Goal: Information Seeking & Learning: Learn about a topic

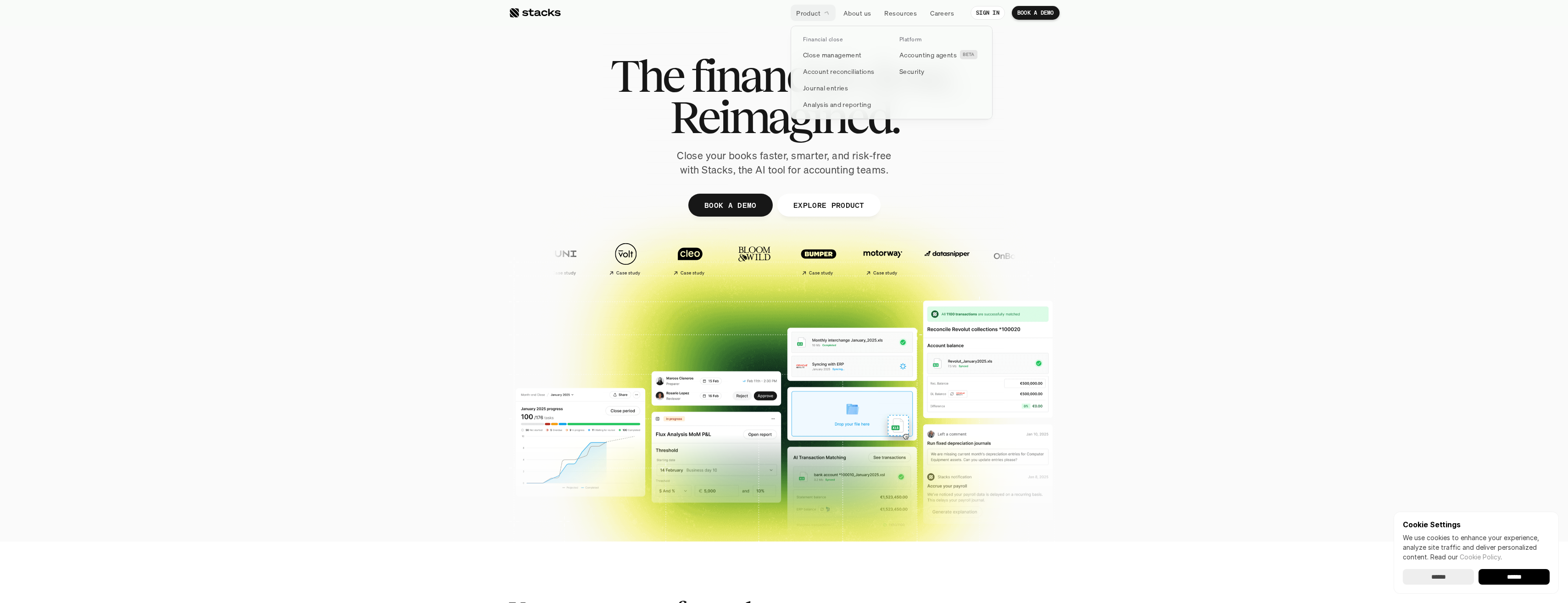
click at [822, 10] on link "Product" at bounding box center [813, 13] width 45 height 16
click at [829, 100] on p "Analysis and reporting" at bounding box center [837, 105] width 68 height 10
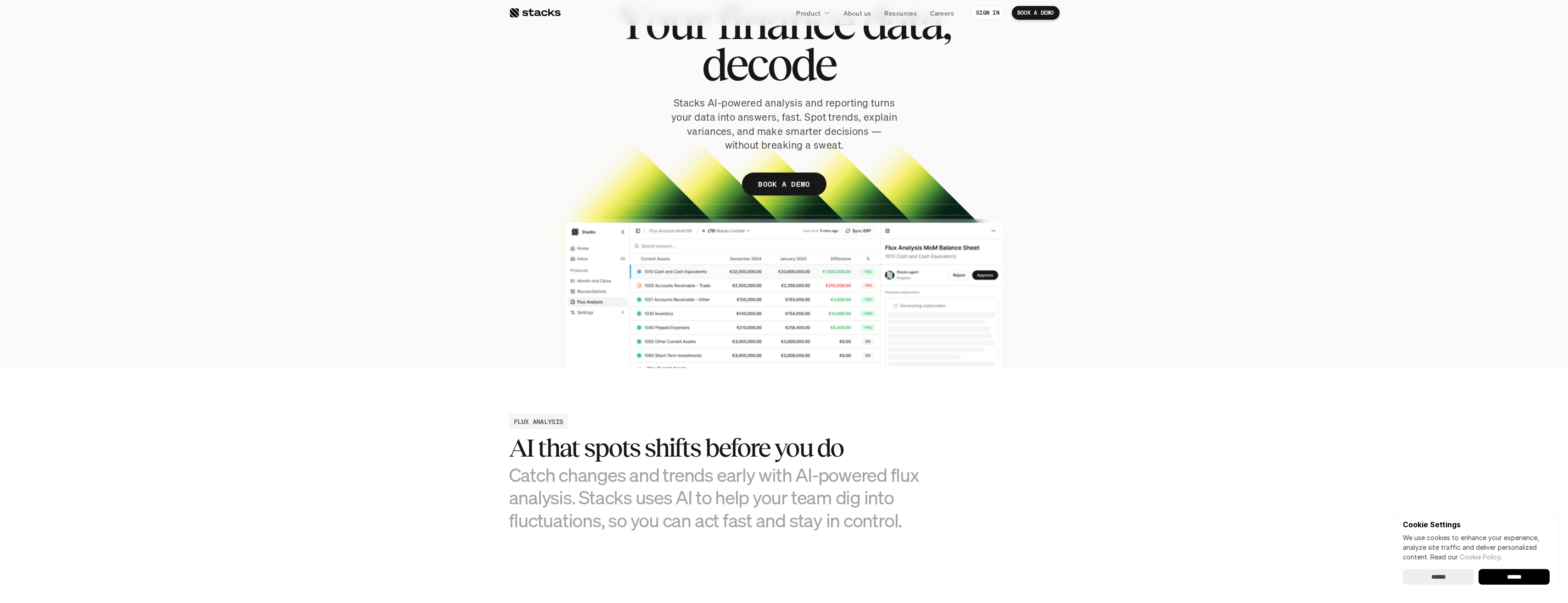
scroll to position [92, 0]
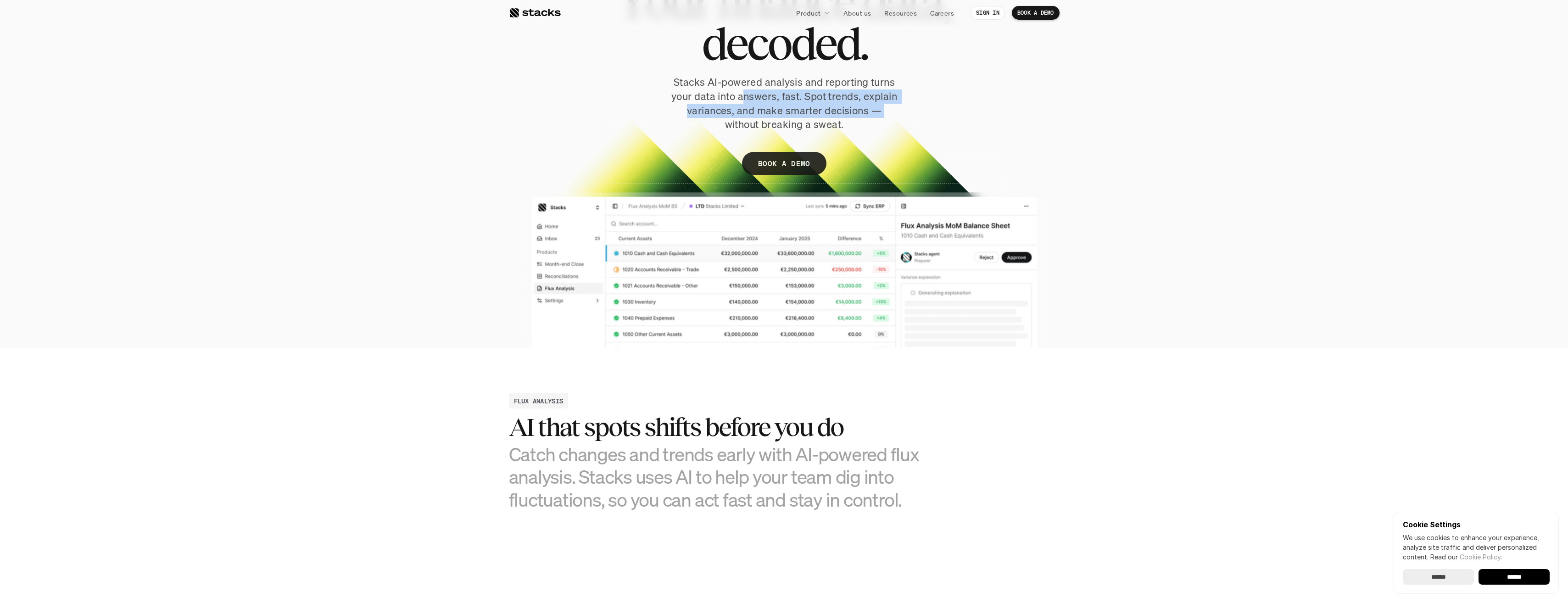
drag, startPoint x: 769, startPoint y: 98, endPoint x: 909, endPoint y: 105, distance: 140.2
click at [909, 105] on div "Y o u r f i n a n c e d a t a , d e c o d e d . Stacks AI-powered analysis and …" at bounding box center [784, 83] width 551 height 202
click at [817, 87] on p "Stacks AI-powered analysis and reporting turns your data into answers, fast. Sp…" at bounding box center [784, 103] width 229 height 57
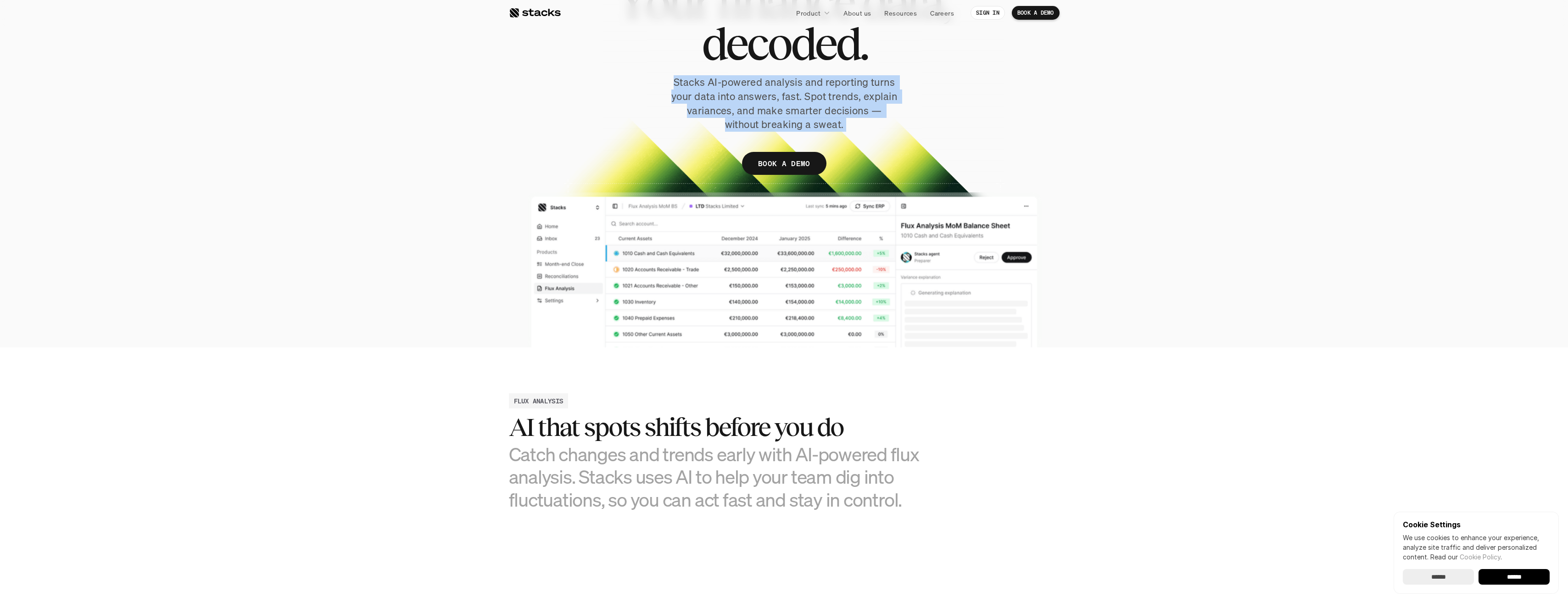
click at [817, 87] on p "Stacks AI-powered analysis and reporting turns your data into answers, fast. Sp…" at bounding box center [784, 103] width 229 height 57
drag, startPoint x: 817, startPoint y: 87, endPoint x: 802, endPoint y: 103, distance: 21.9
click at [802, 103] on p "Stacks AI-powered analysis and reporting turns your data into answers, fast. Sp…" at bounding box center [784, 103] width 229 height 57
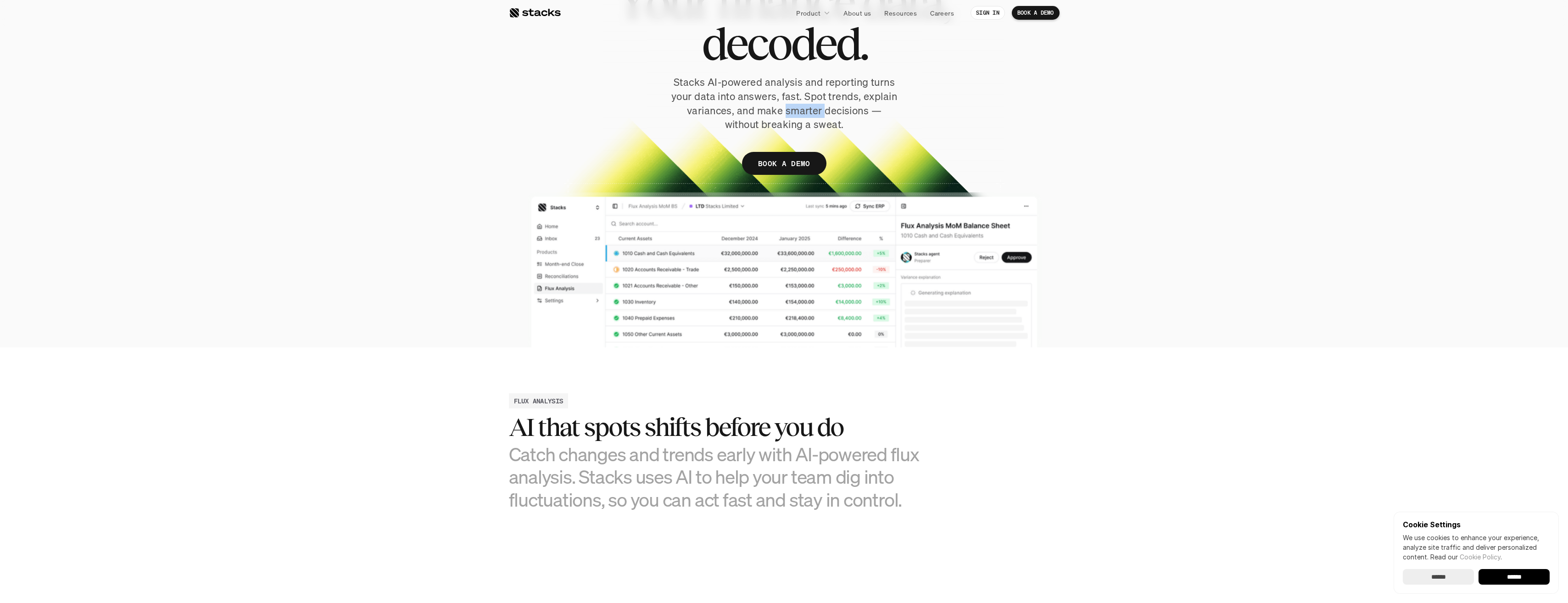
click at [802, 103] on p "Stacks AI-powered analysis and reporting turns your data into answers, fast. Sp…" at bounding box center [784, 103] width 229 height 57
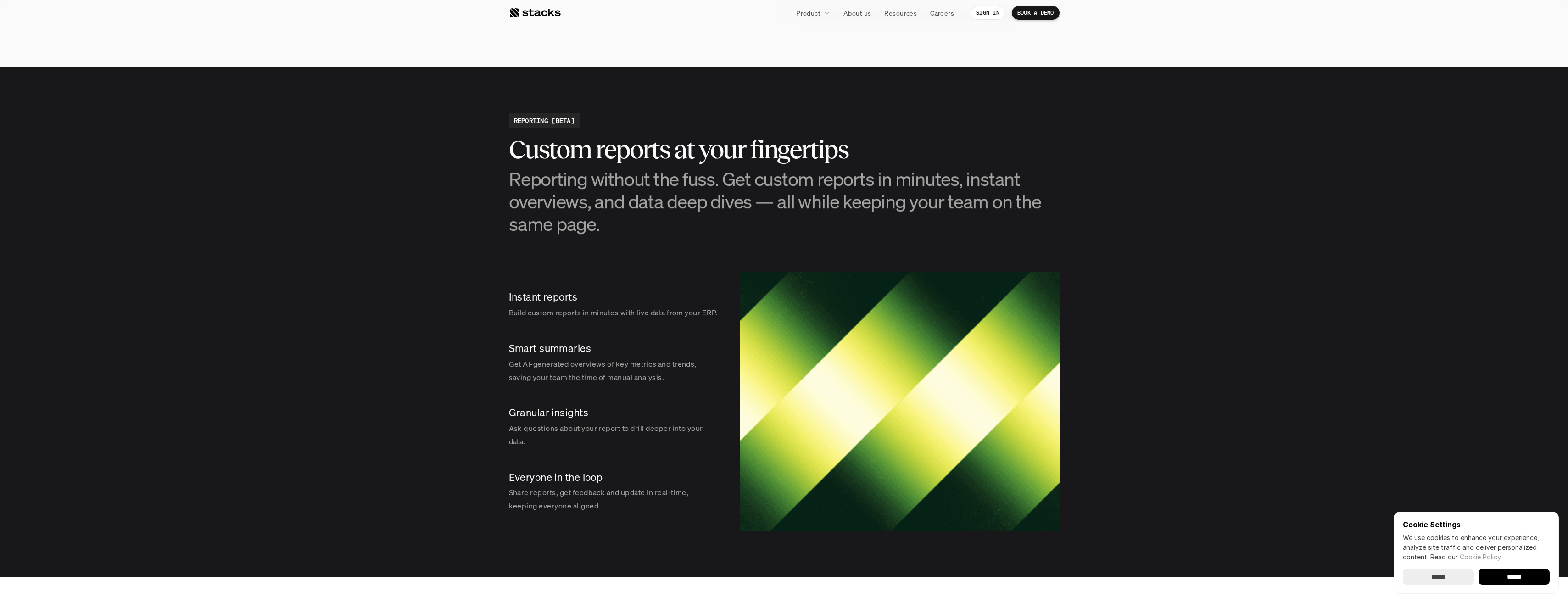
scroll to position [1193, 0]
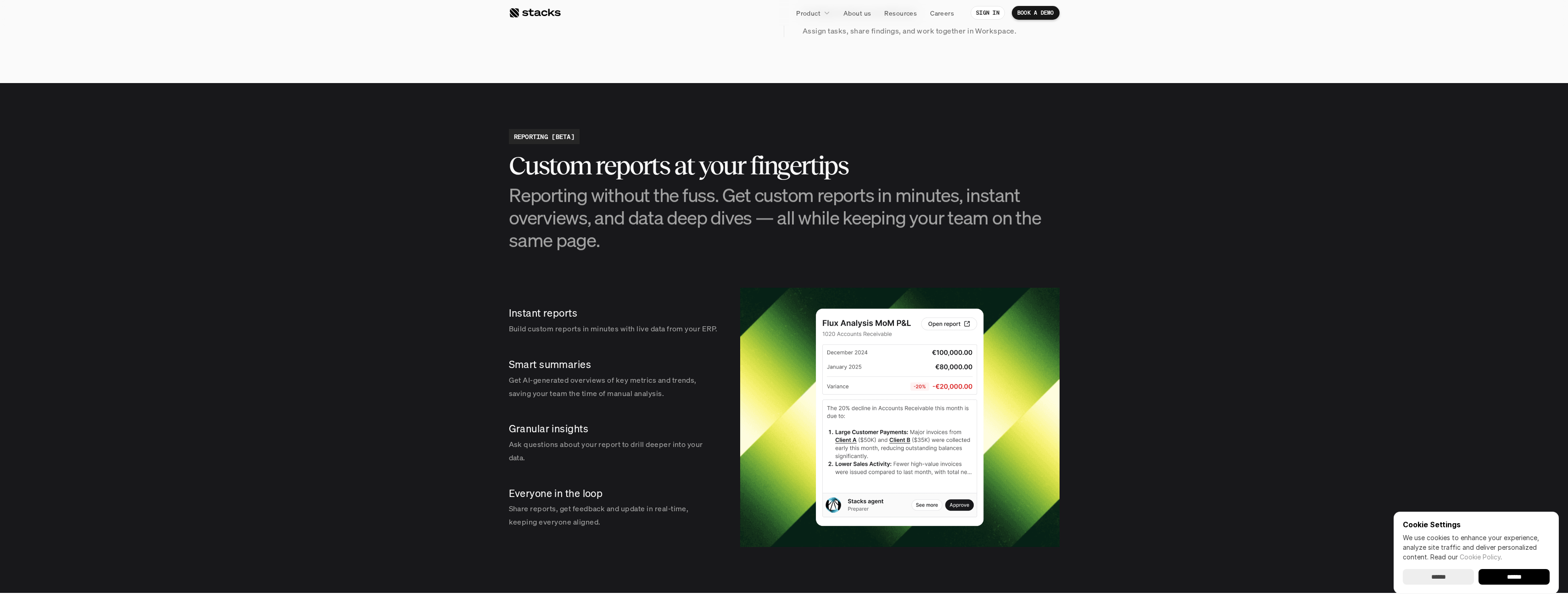
click at [632, 165] on h2 "Custom reports at your fingertips" at bounding box center [784, 166] width 551 height 29
click at [634, 165] on h2 "Custom reports at your fingertips" at bounding box center [784, 166] width 551 height 29
drag, startPoint x: 634, startPoint y: 165, endPoint x: 724, endPoint y: 193, distance: 94.3
click at [724, 193] on h3 "Reporting without the fuss. Get custom reports in minutes, instant overviews, a…" at bounding box center [784, 218] width 551 height 68
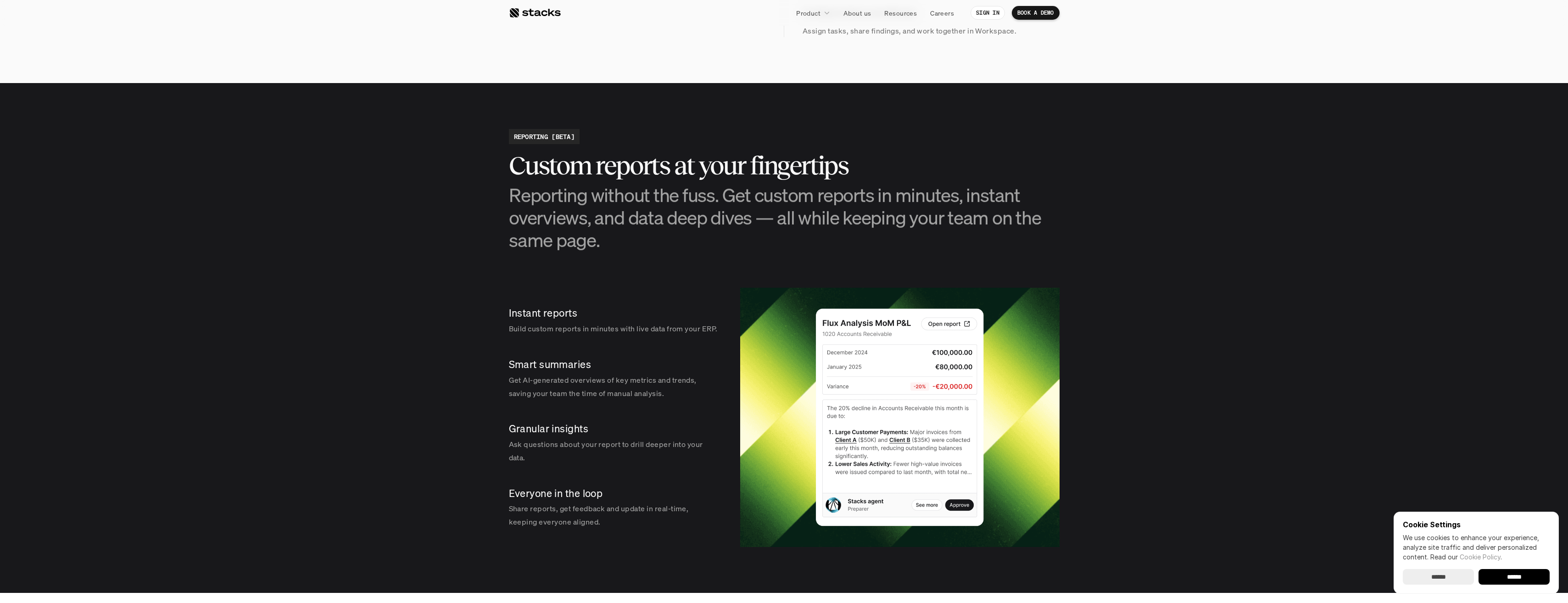
click at [554, 156] on h2 "Custom reports at your fingertips" at bounding box center [784, 166] width 551 height 29
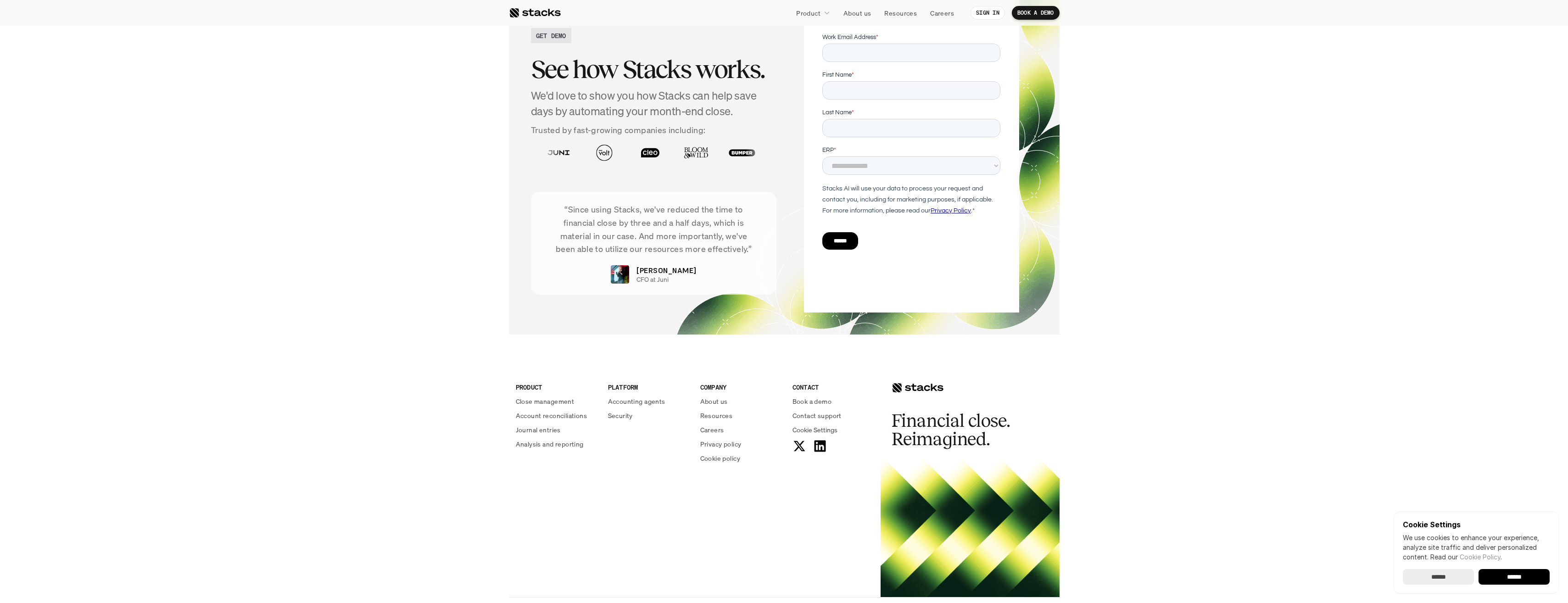
scroll to position [2110, 0]
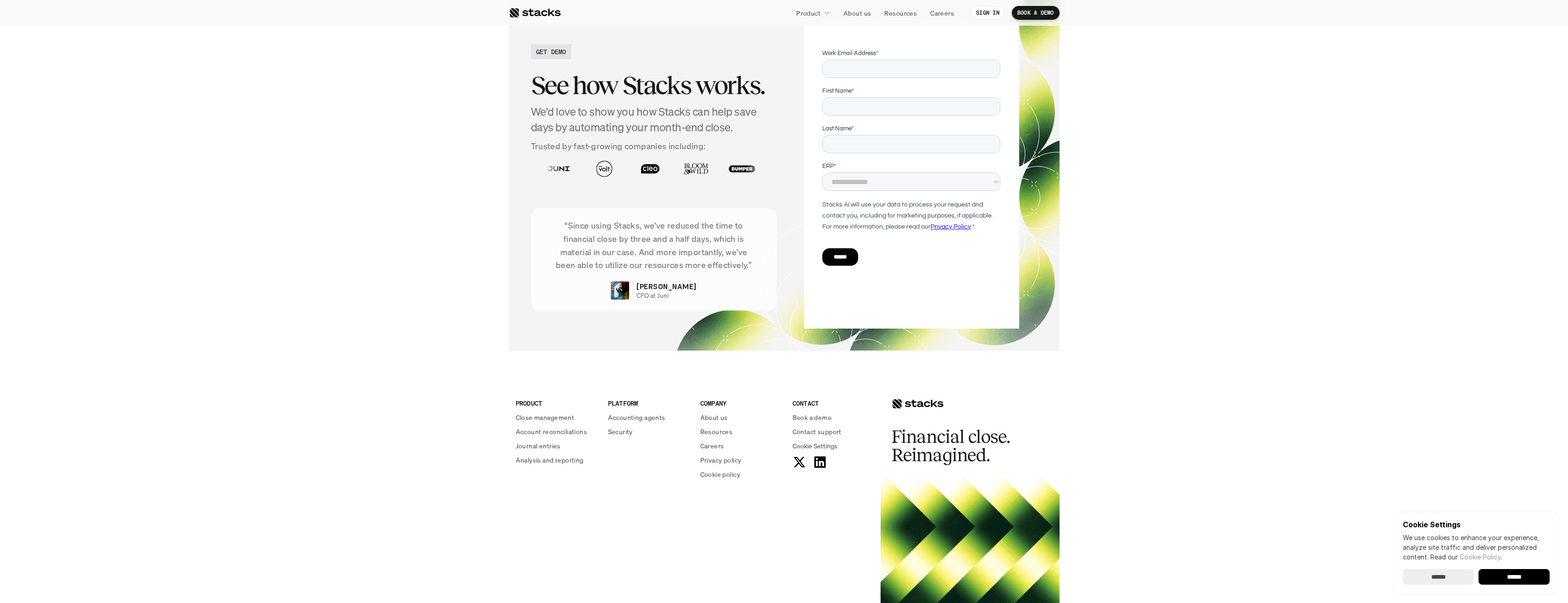
click at [996, 183] on img at bounding box center [1017, 169] width 40 height 29
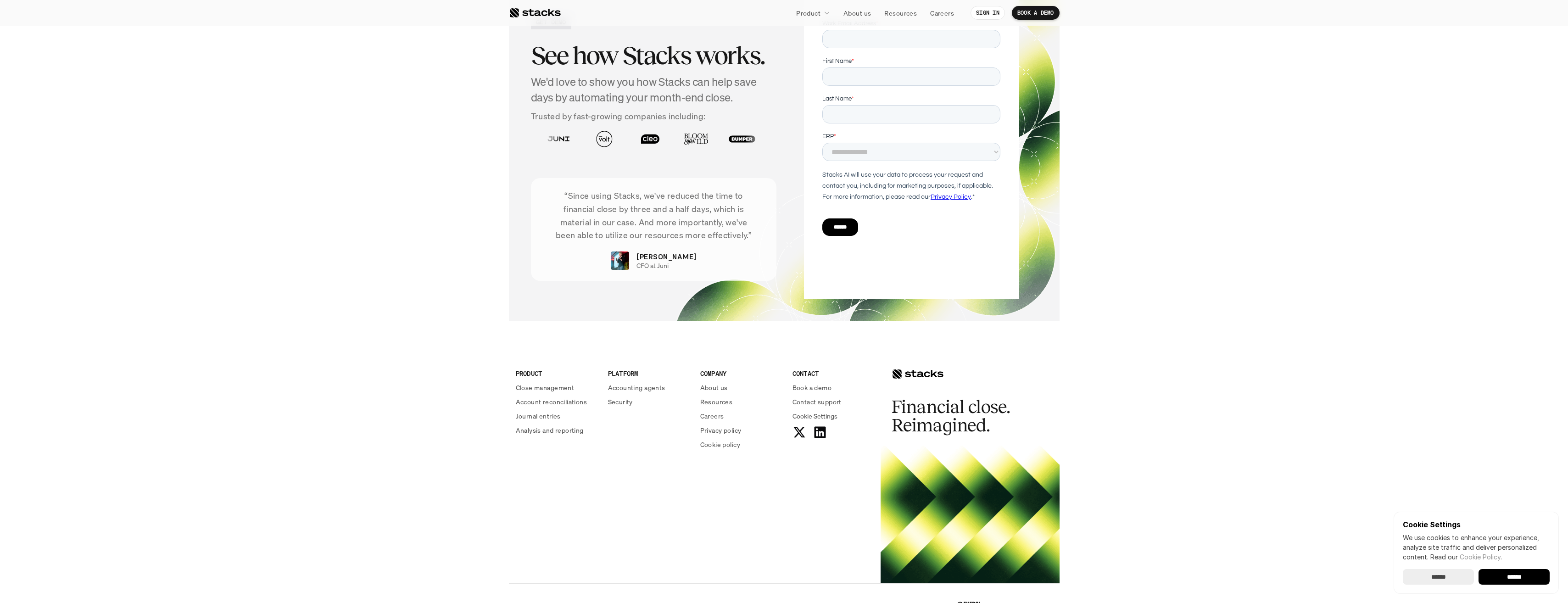
scroll to position [2156, 0]
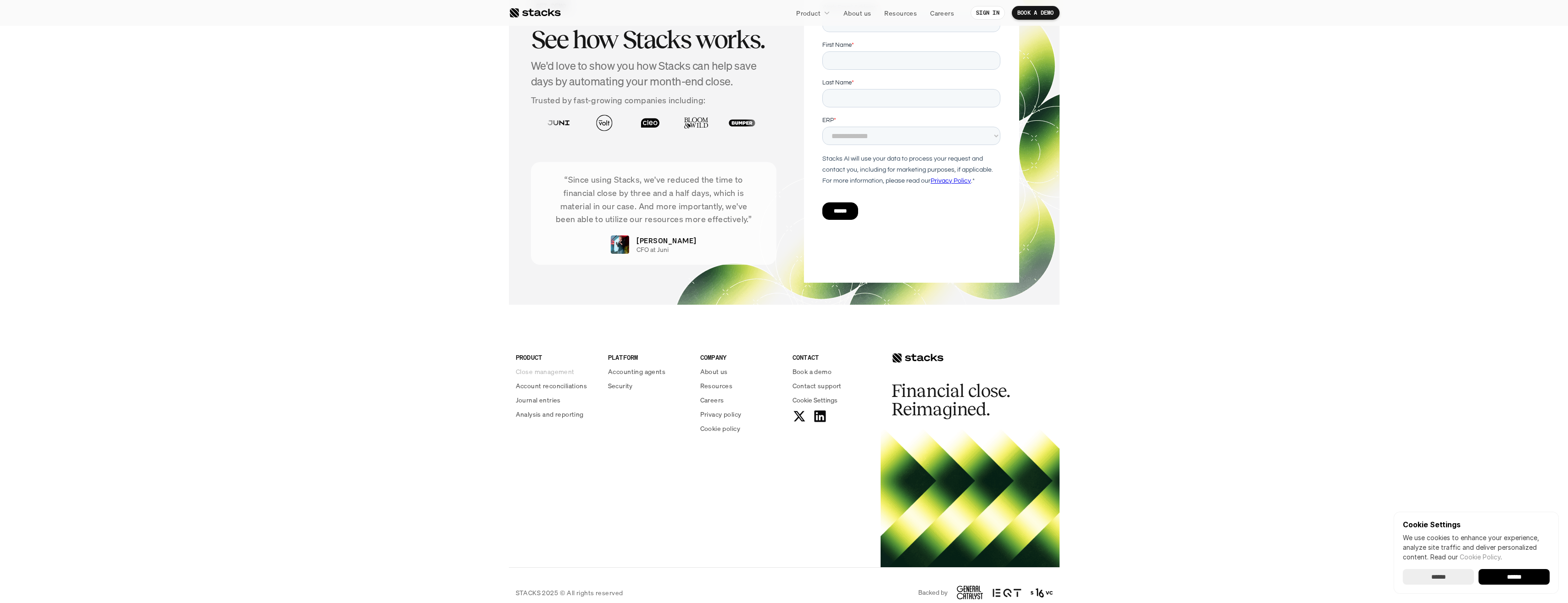
click at [549, 376] on p "Close management" at bounding box center [545, 371] width 58 height 10
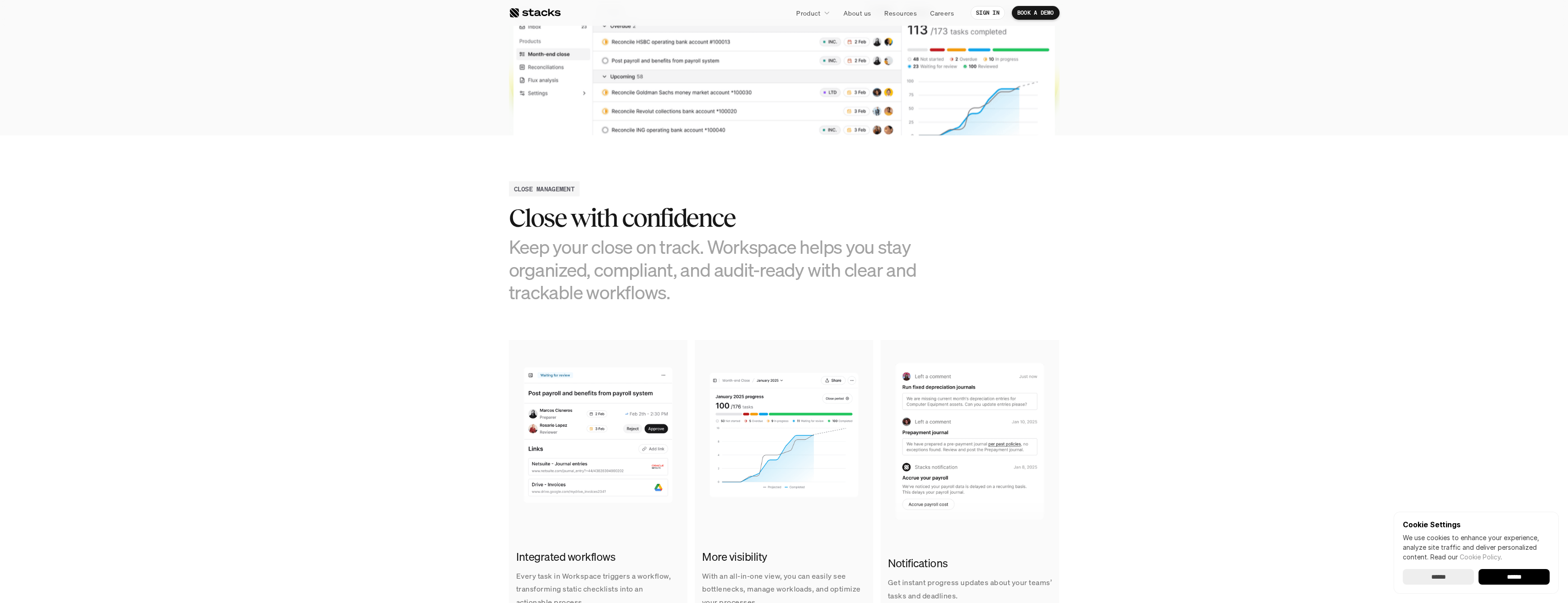
scroll to position [321, 0]
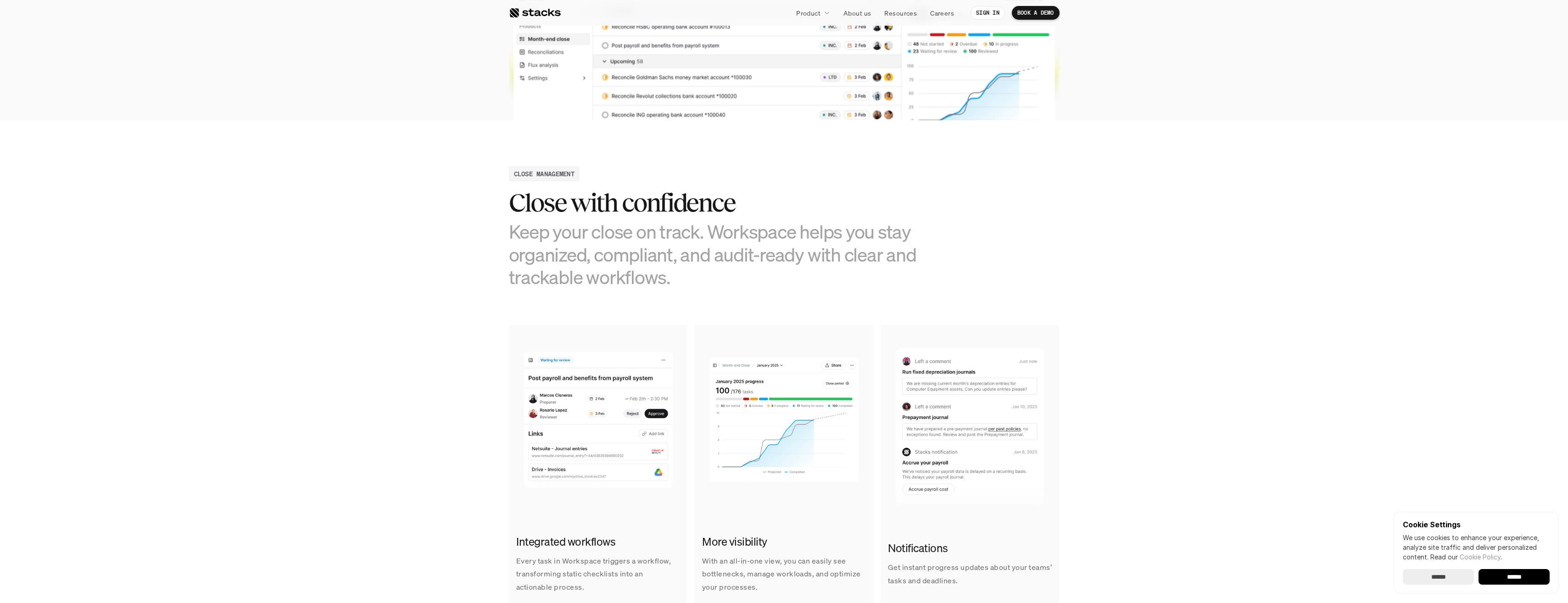
click at [529, 248] on h3 "Keep your close on track. Workspace helps you stay organized, compliant, and au…" at bounding box center [715, 254] width 413 height 68
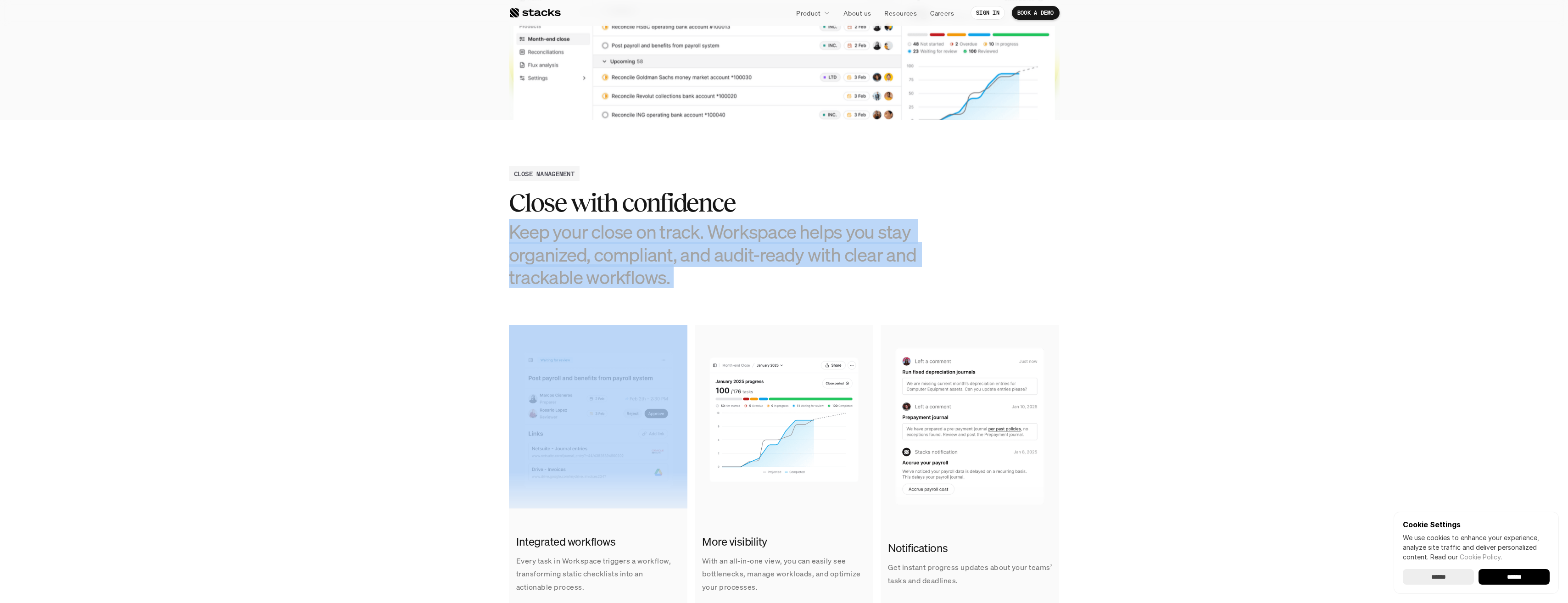
click at [530, 248] on h3 "Keep your close on track. Workspace helps you stay organized, compliant, and au…" at bounding box center [715, 254] width 413 height 68
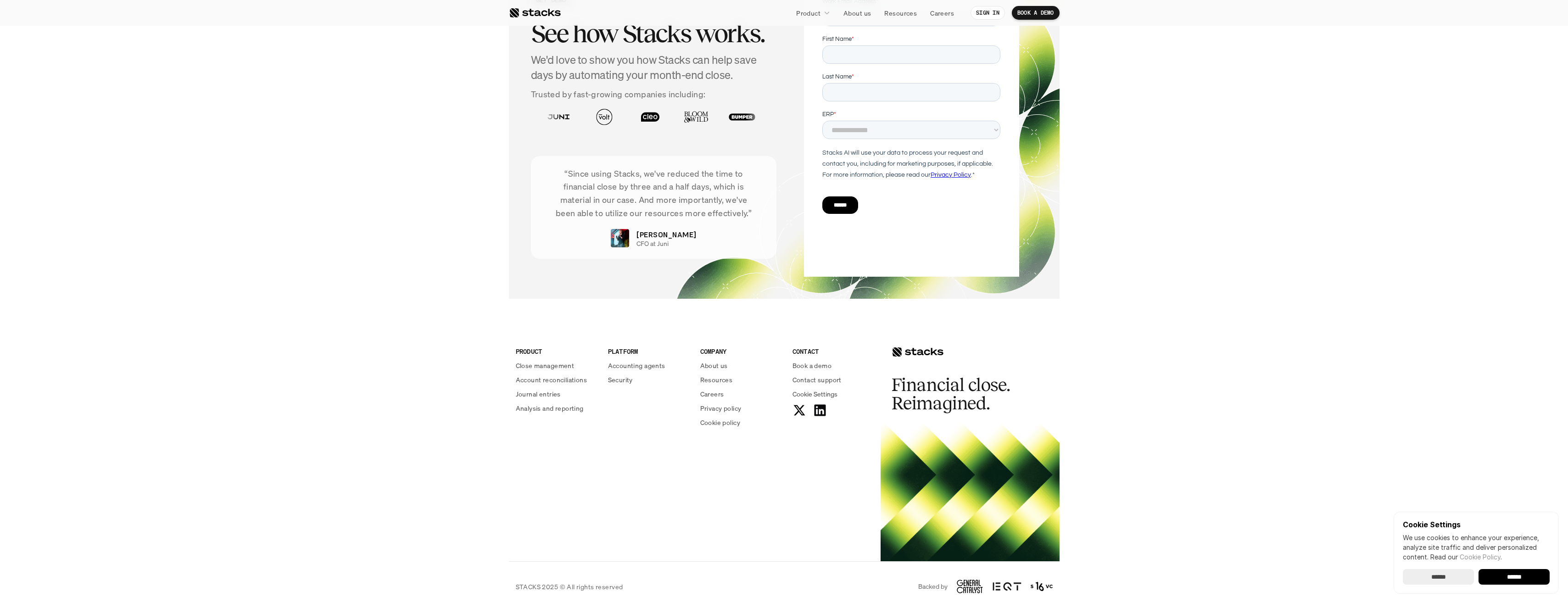
scroll to position [1796, 0]
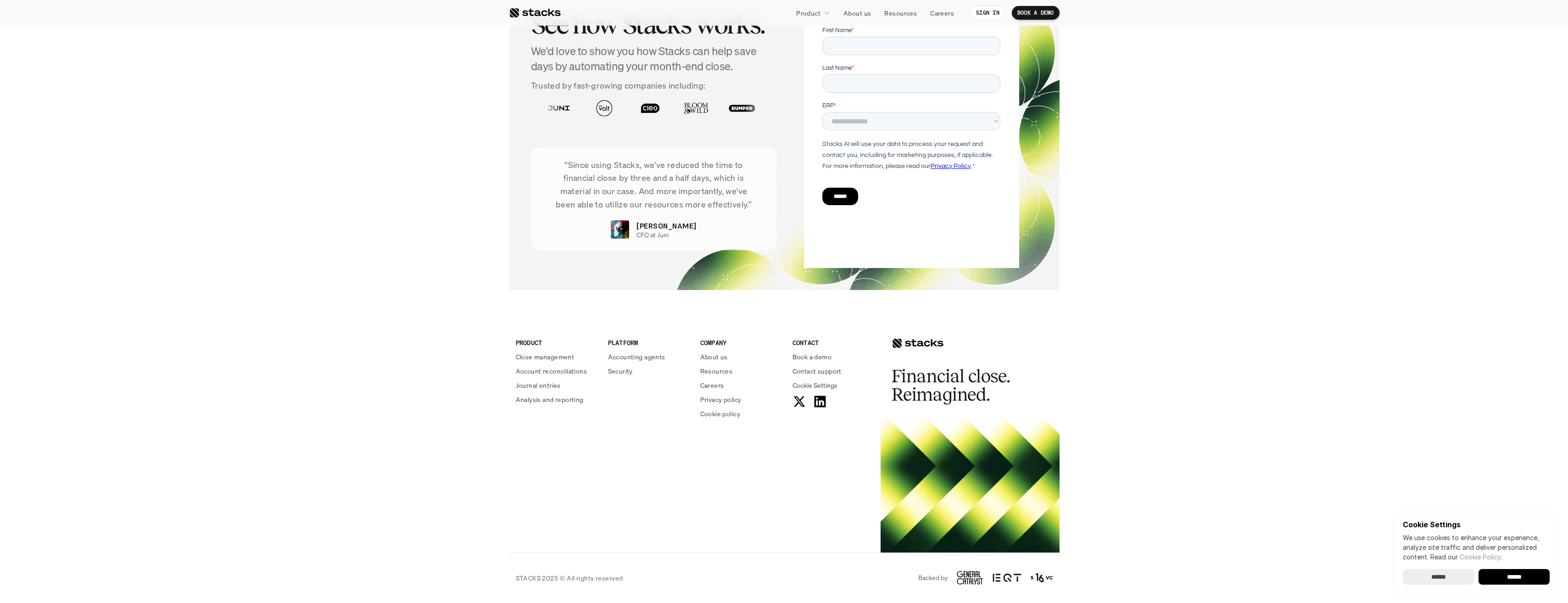
click at [324, 317] on footer "PRODUCT Close management Account reconciliations Journal entries Analysis and r…" at bounding box center [784, 456] width 1568 height 295
click at [641, 356] on p "Accounting agents" at bounding box center [637, 357] width 57 height 10
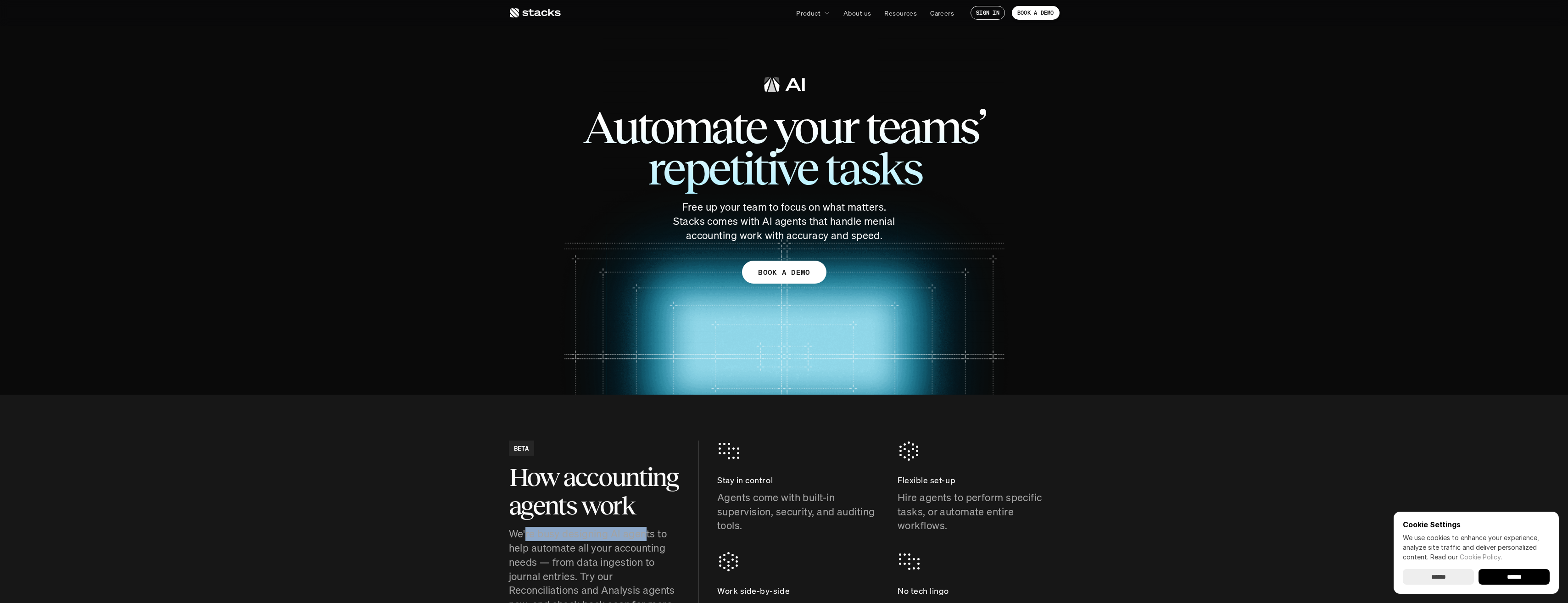
drag, startPoint x: 525, startPoint y: 539, endPoint x: 648, endPoint y: 540, distance: 123.0
click at [648, 540] on p "We're busy designing AI agents to help automate all your accounting needs — fro…" at bounding box center [594, 576] width 171 height 99
drag, startPoint x: 648, startPoint y: 540, endPoint x: 625, endPoint y: 542, distance: 23.1
click at [625, 542] on p "We're busy designing AI agents to help automate all your accounting needs — fro…" at bounding box center [594, 576] width 171 height 99
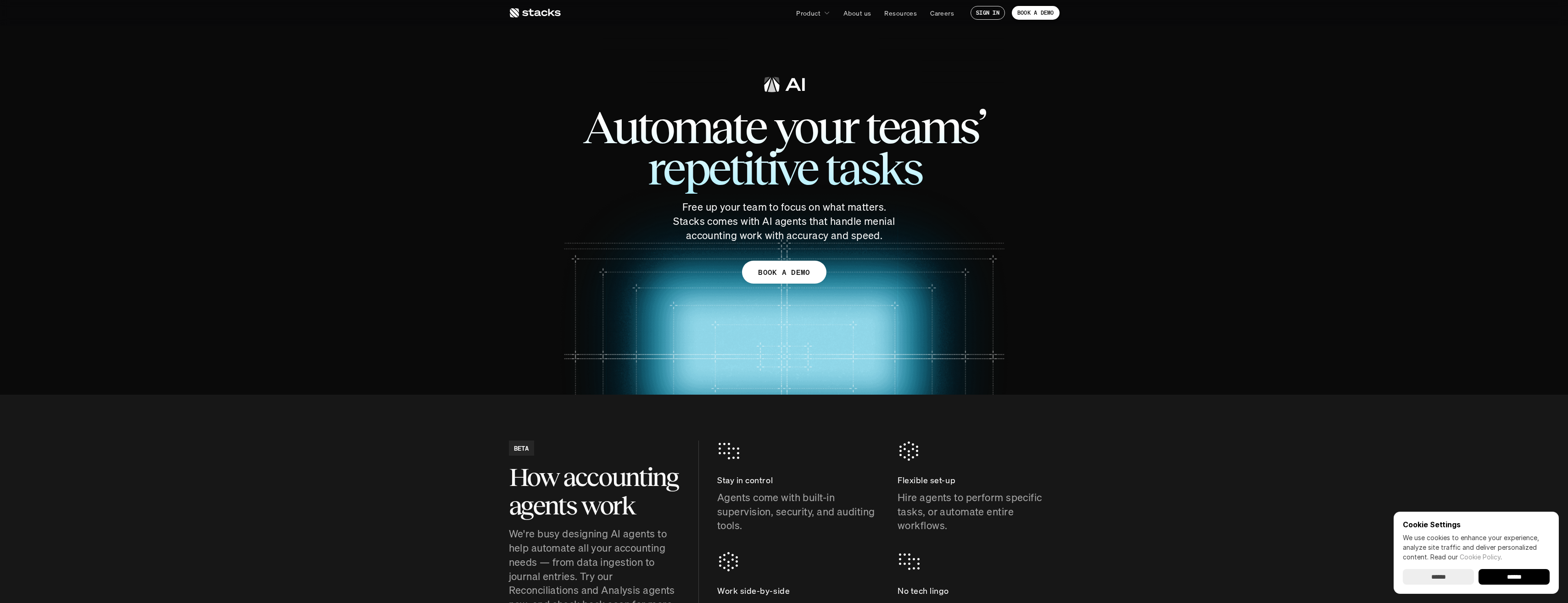
drag, startPoint x: 625, startPoint y: 542, endPoint x: 592, endPoint y: 542, distance: 33.0
click at [592, 542] on p "We're busy designing AI agents to help automate all your accounting needs — fro…" at bounding box center [594, 576] width 171 height 99
drag, startPoint x: 580, startPoint y: 532, endPoint x: 620, endPoint y: 576, distance: 59.5
click at [620, 576] on p "We're busy designing AI agents to help automate all your accounting needs — fro…" at bounding box center [594, 576] width 171 height 99
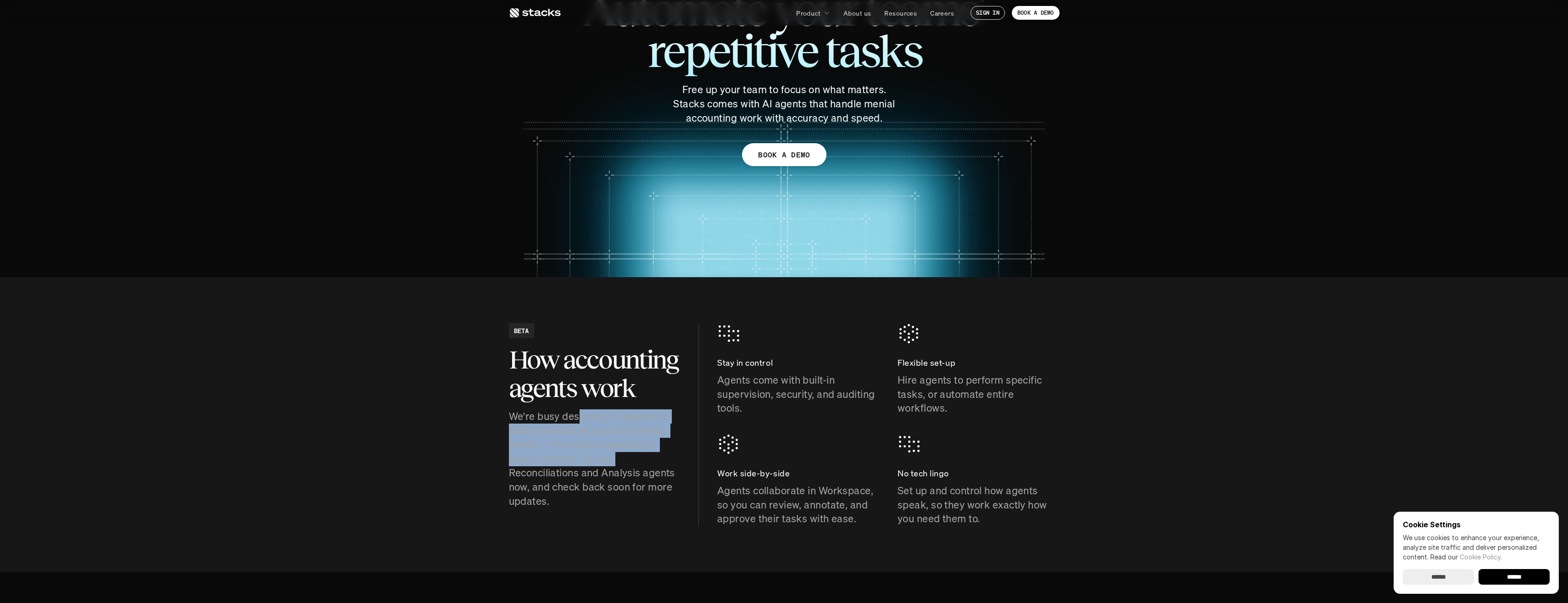
scroll to position [229, 0]
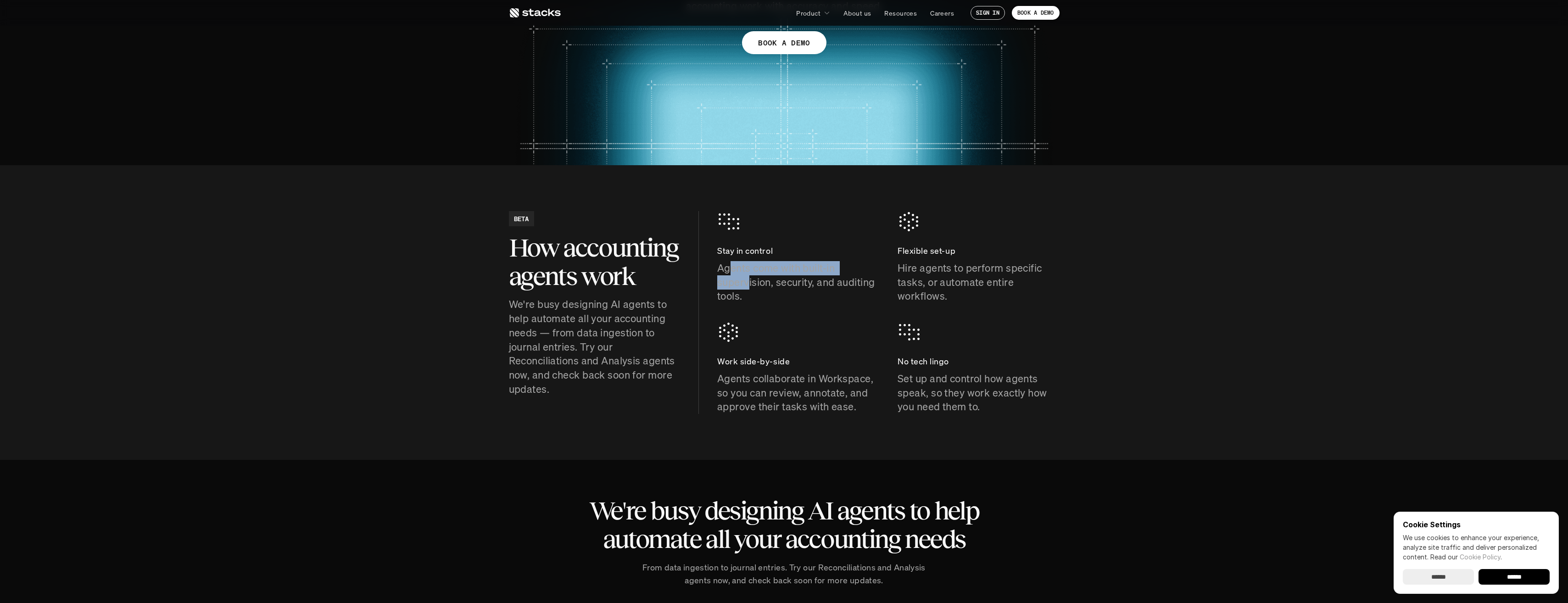
drag, startPoint x: 733, startPoint y: 271, endPoint x: 751, endPoint y: 284, distance: 22.2
click at [751, 284] on p "Agents come with built-in supervision, security, and auditing tools." at bounding box center [798, 282] width 162 height 42
drag, startPoint x: 751, startPoint y: 284, endPoint x: 795, endPoint y: 287, distance: 44.1
click at [795, 287] on p "Agents come with built-in supervision, security, and auditing tools." at bounding box center [798, 282] width 162 height 42
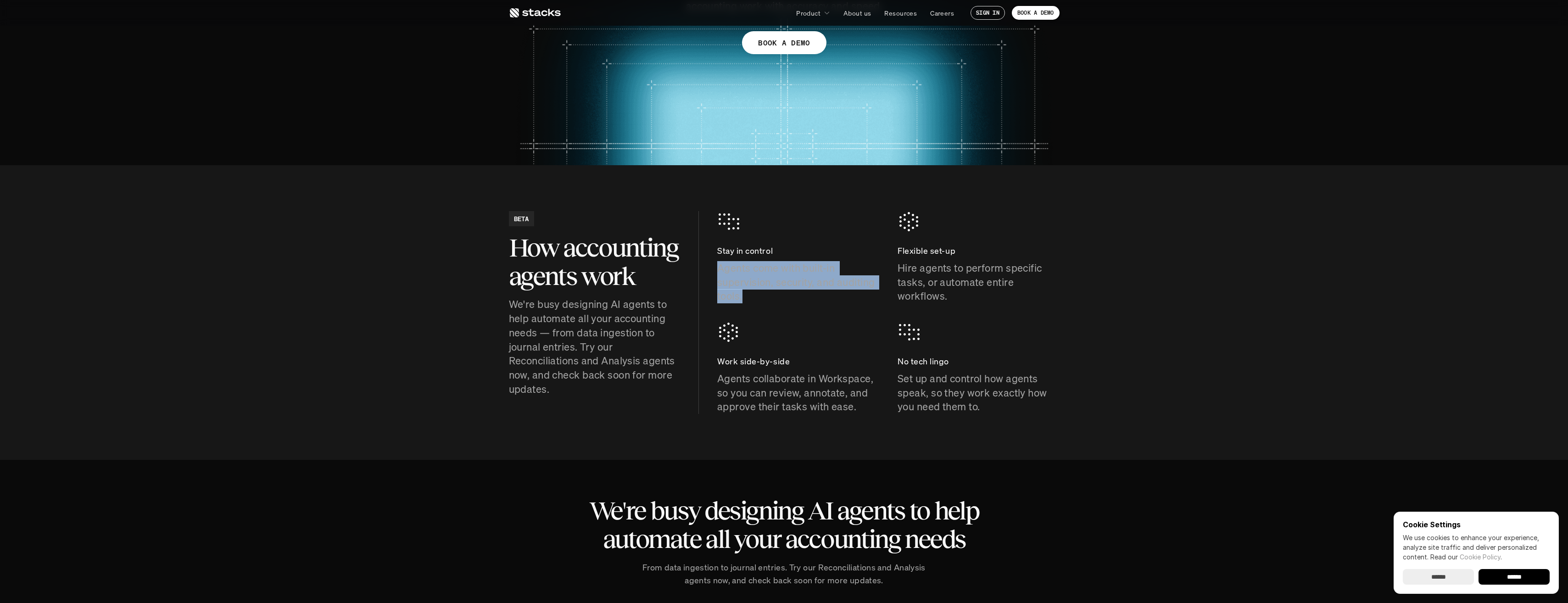
click at [795, 287] on p "Agents come with built-in supervision, security, and auditing tools." at bounding box center [798, 282] width 162 height 42
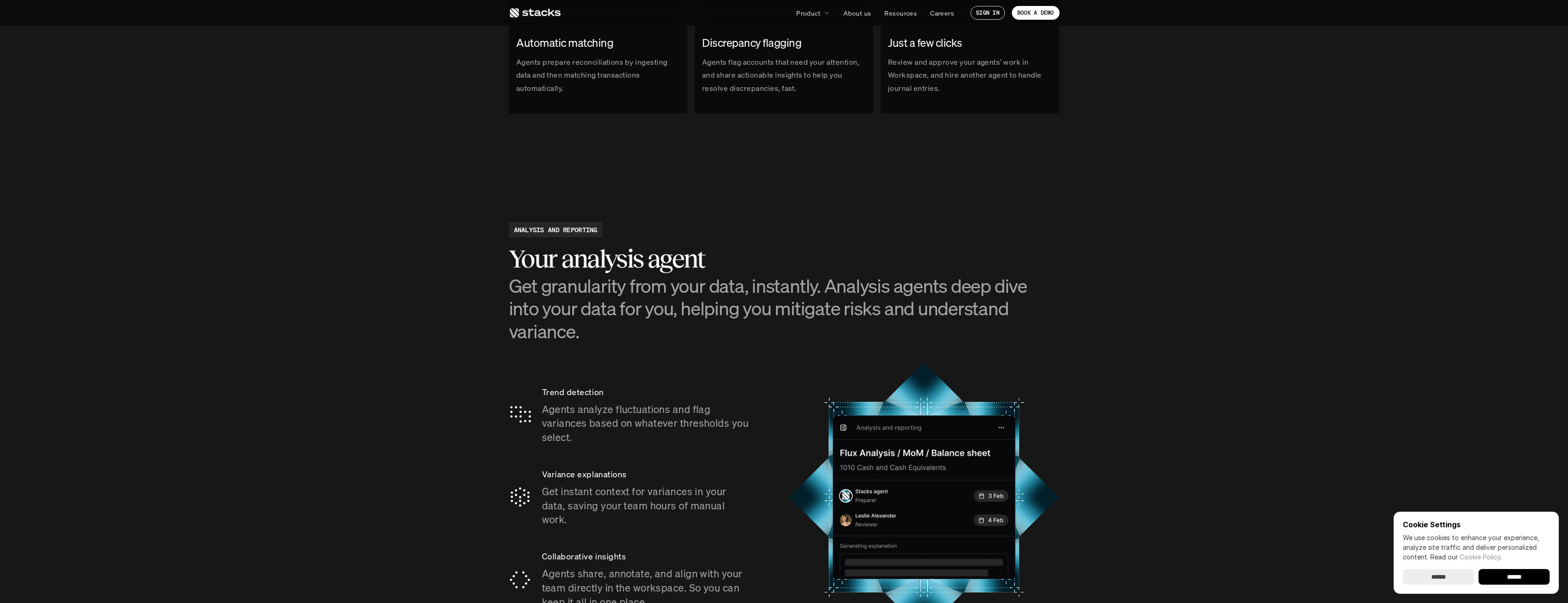
scroll to position [1376, 0]
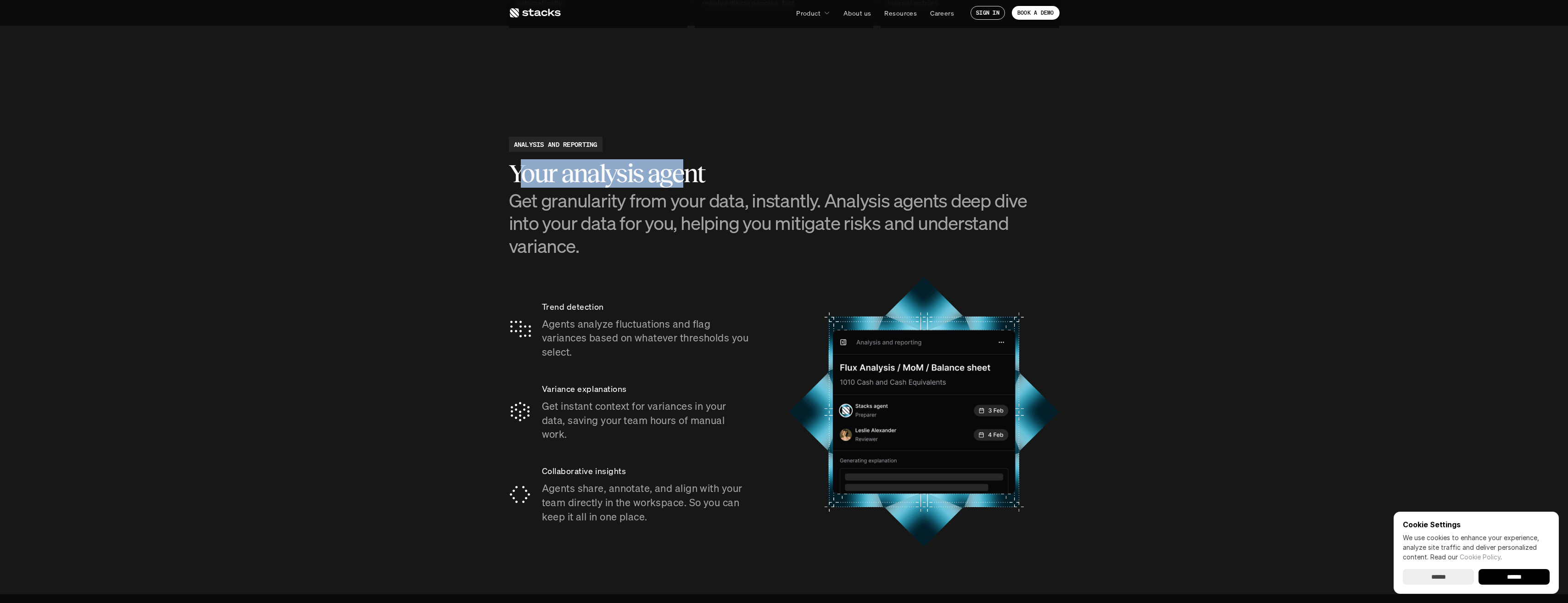
drag, startPoint x: 526, startPoint y: 167, endPoint x: 688, endPoint y: 183, distance: 162.8
click at [688, 183] on h2 "Your analysis agent" at bounding box center [784, 173] width 551 height 29
drag, startPoint x: 688, startPoint y: 183, endPoint x: 680, endPoint y: 180, distance: 8.5
click at [680, 180] on h2 "Your analysis agent" at bounding box center [784, 173] width 551 height 29
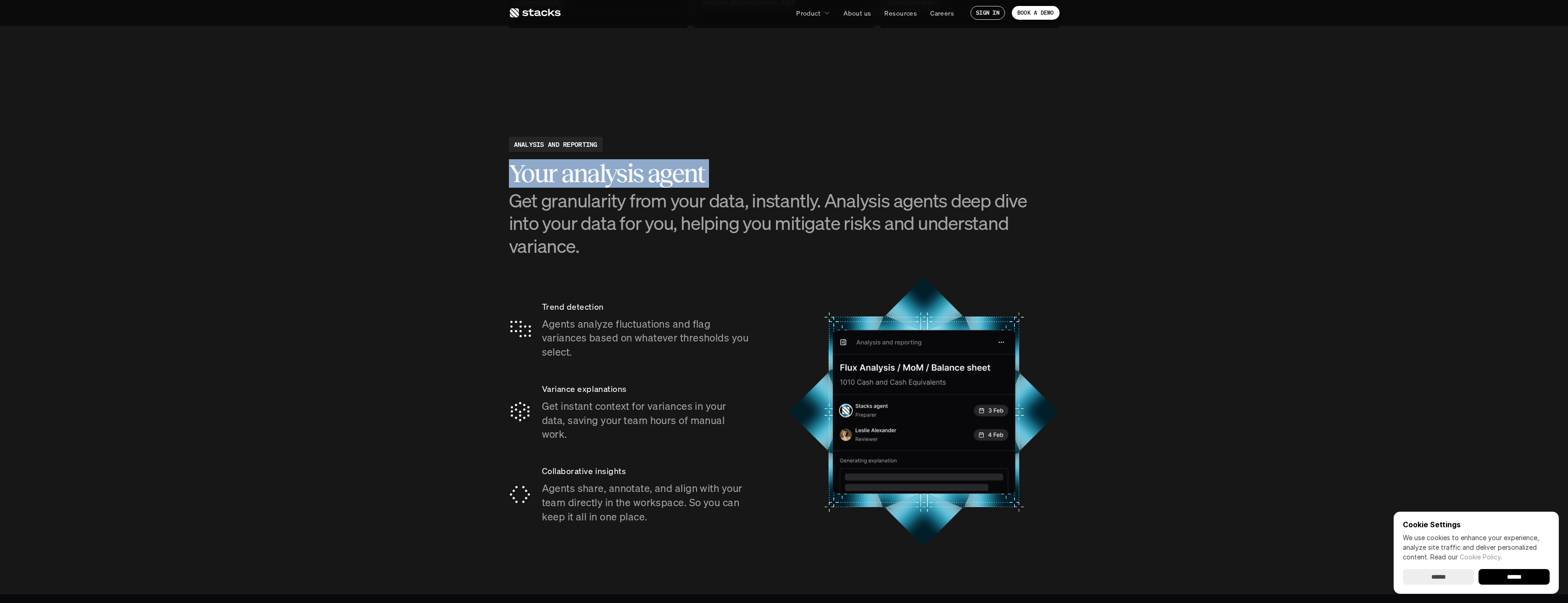
click at [679, 180] on h2 "Your analysis agent" at bounding box center [784, 173] width 551 height 29
drag, startPoint x: 679, startPoint y: 180, endPoint x: 655, endPoint y: 199, distance: 30.6
click at [655, 199] on h3 "Get granularity from your data, instantly. Analysis agents deep dive into your …" at bounding box center [784, 223] width 551 height 68
drag, startPoint x: 655, startPoint y: 199, endPoint x: 579, endPoint y: 201, distance: 76.0
click at [579, 201] on h3 "Get granularity from your data, instantly. Analysis agents deep dive into your …" at bounding box center [784, 223] width 551 height 68
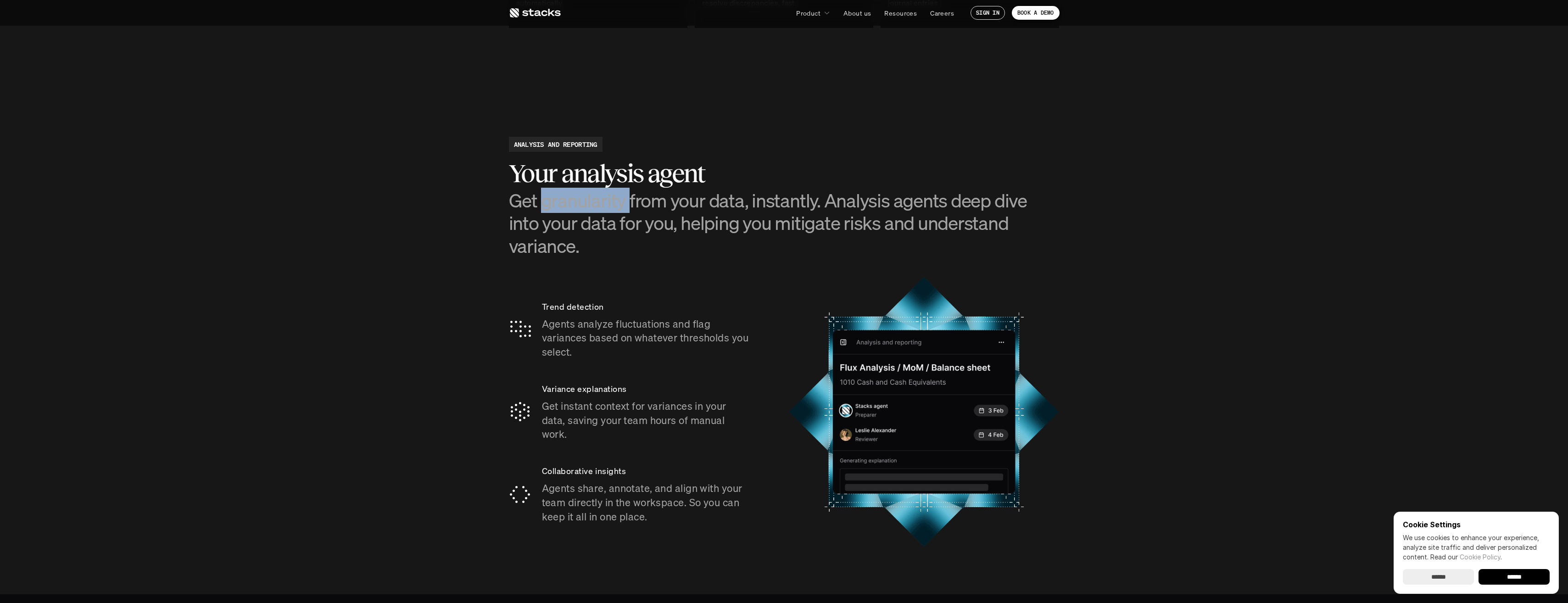
click at [579, 201] on h3 "Get granularity from your data, instantly. Analysis agents deep dive into your …" at bounding box center [784, 223] width 551 height 68
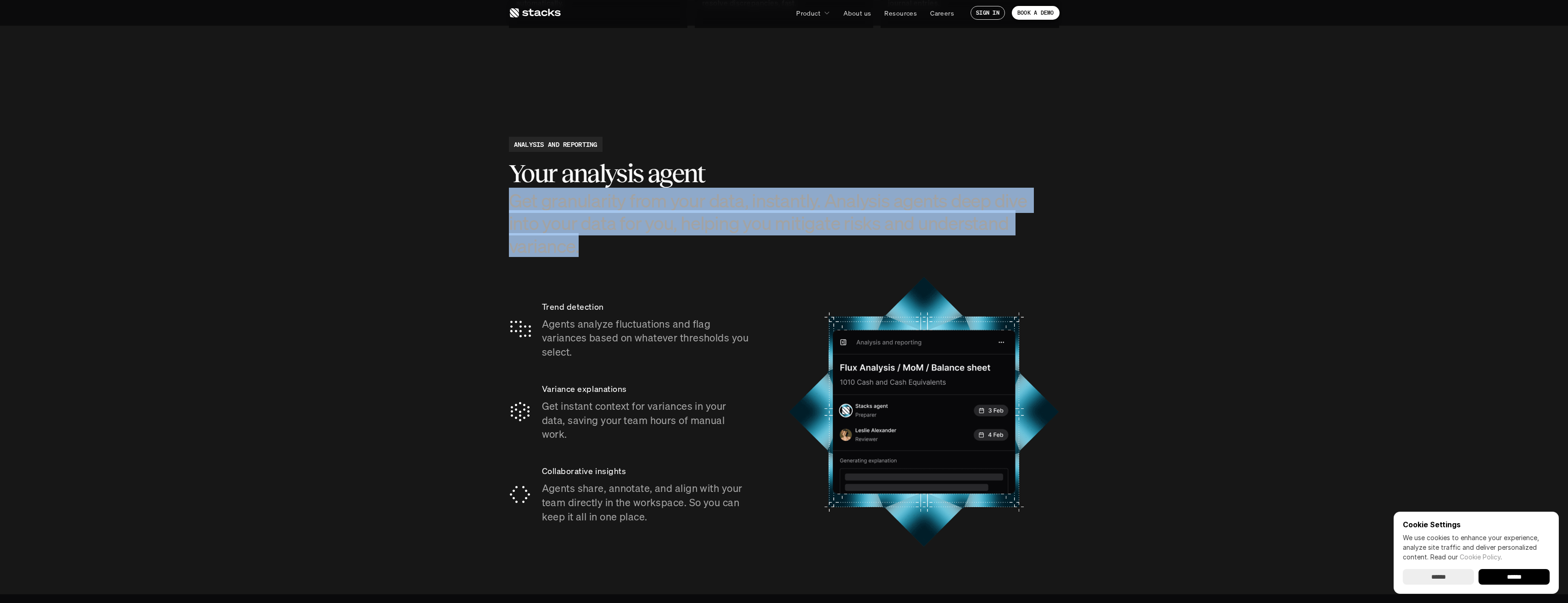
click at [579, 201] on h3 "Get granularity from your data, instantly. Analysis agents deep dive into your …" at bounding box center [784, 223] width 551 height 68
click at [593, 193] on h3 "Get granularity from your data, instantly. Analysis agents deep dive into your …" at bounding box center [784, 223] width 551 height 68
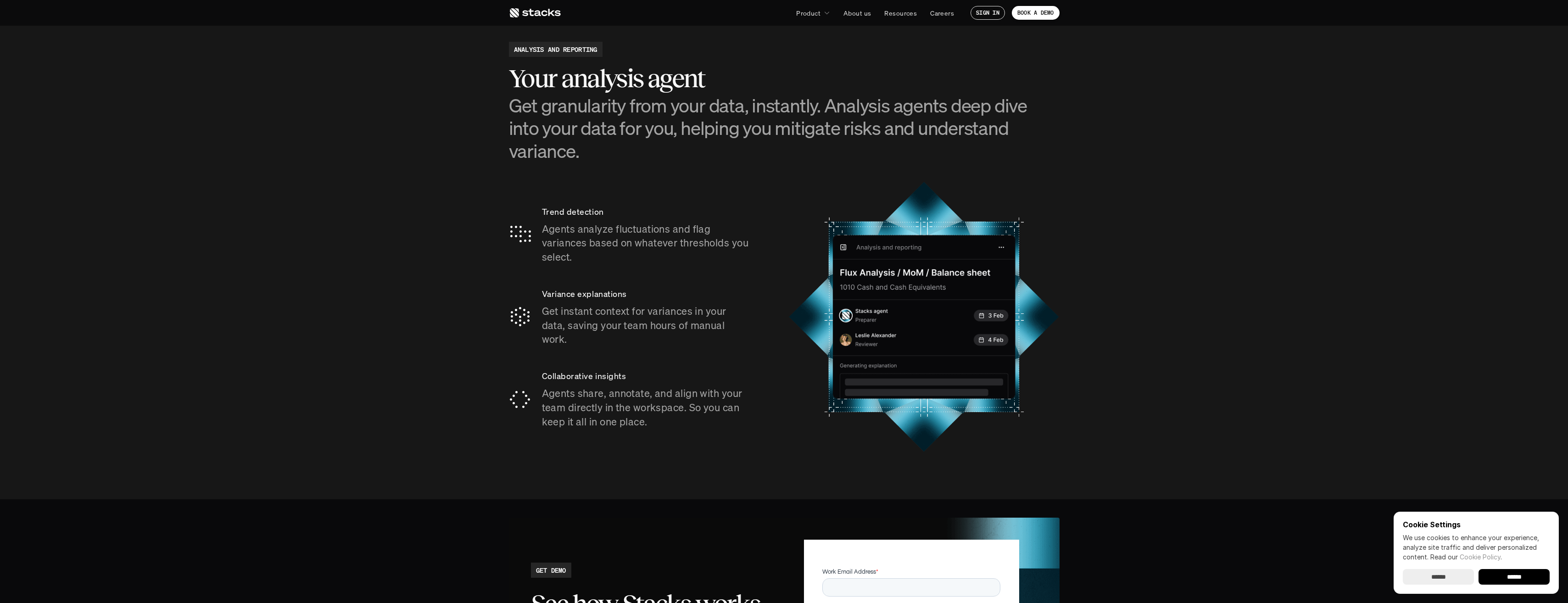
scroll to position [1651, 0]
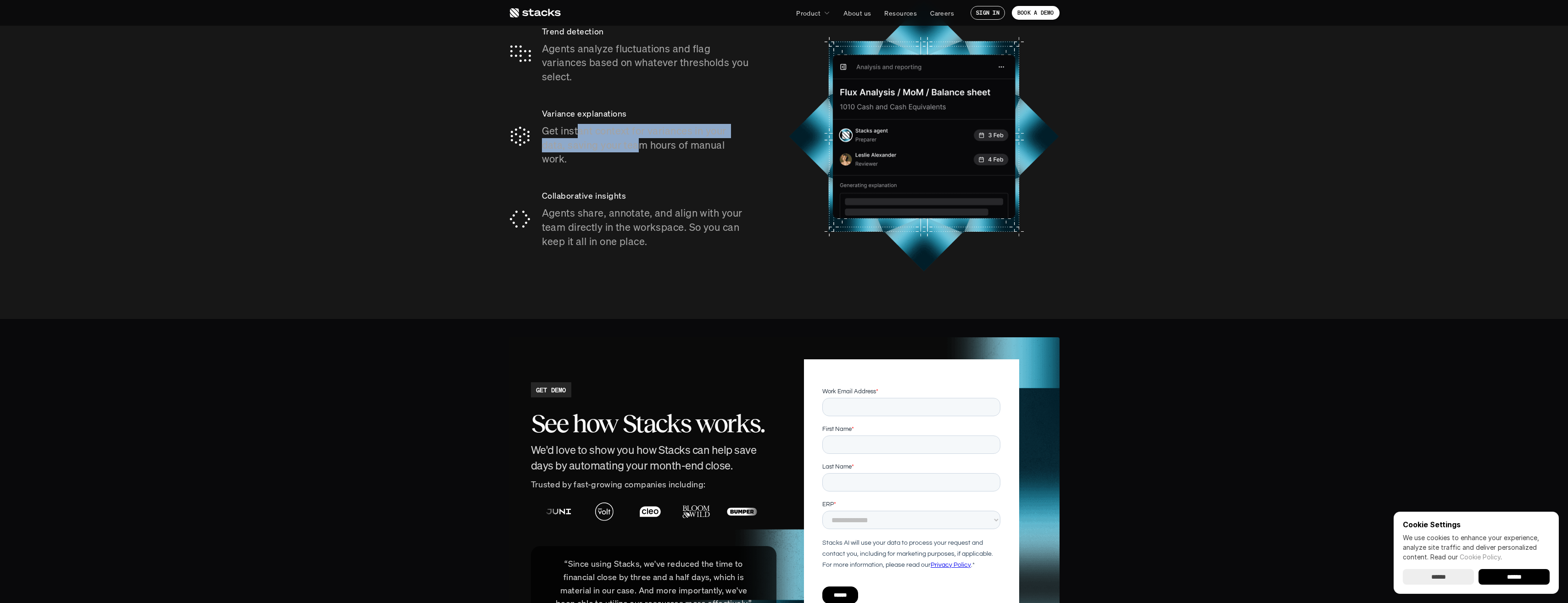
drag, startPoint x: 580, startPoint y: 113, endPoint x: 642, endPoint y: 124, distance: 63.0
click at [642, 124] on p "Get instant context for variances in your data, saving your team hours of manua…" at bounding box center [646, 145] width 210 height 42
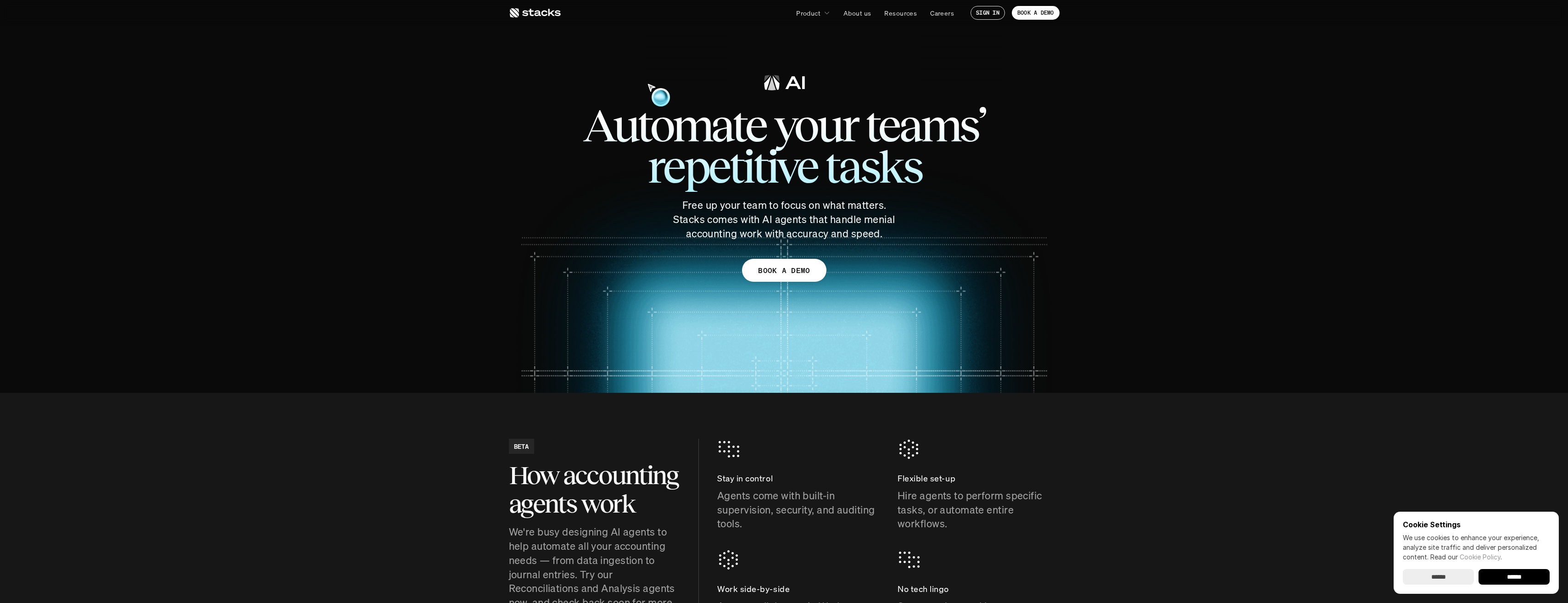
scroll to position [0, 0]
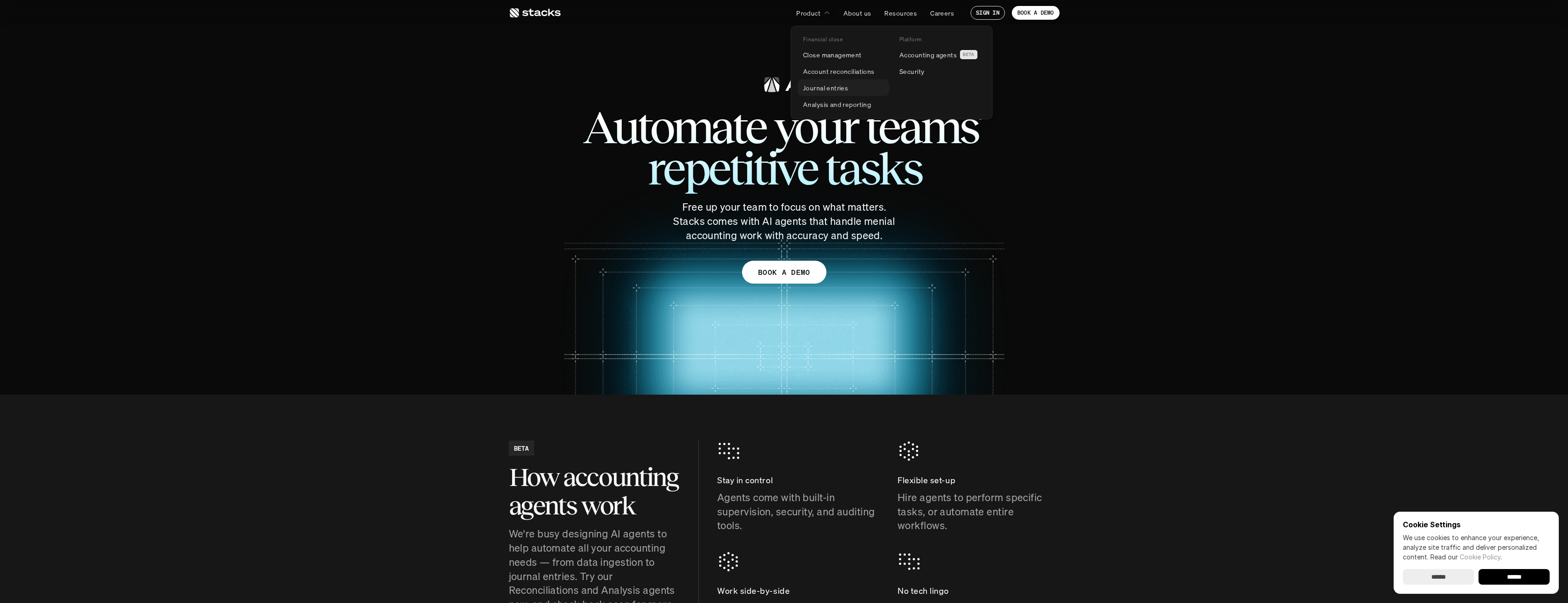
click at [819, 88] on p "Journal entries" at bounding box center [825, 88] width 45 height 10
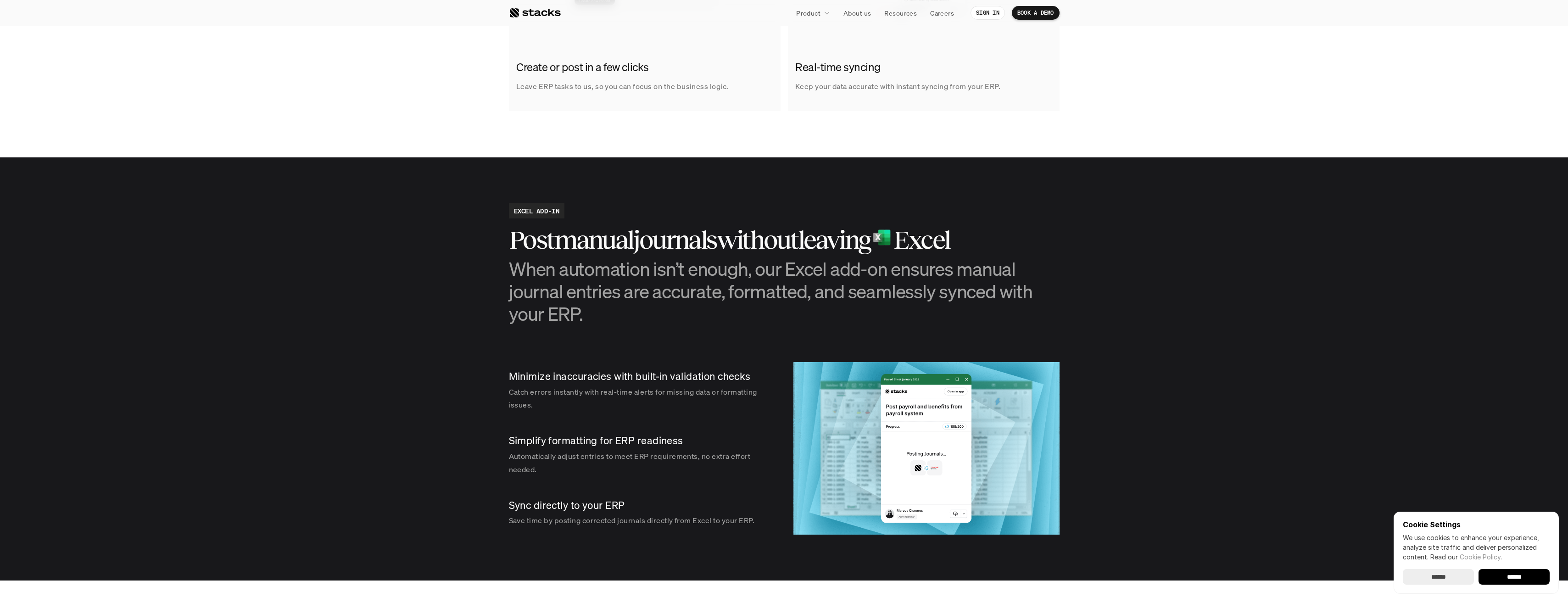
scroll to position [596, 0]
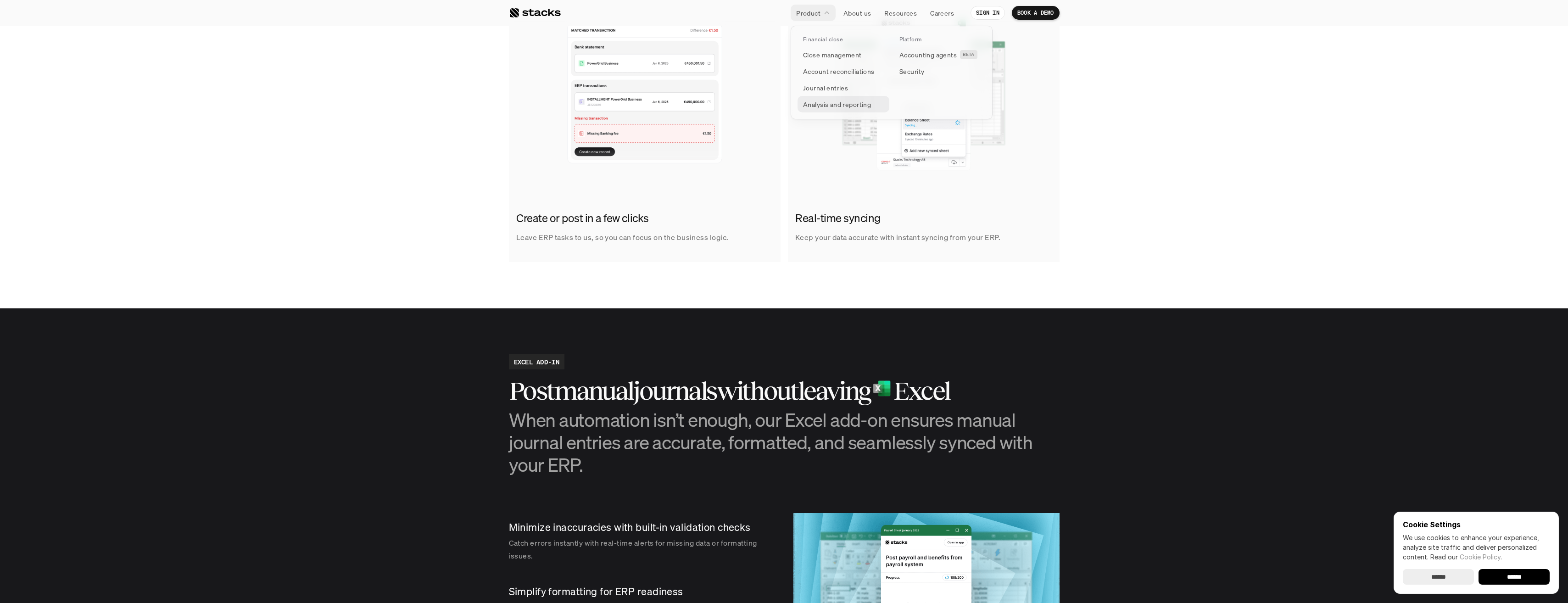
click at [869, 103] on p "Analysis and reporting" at bounding box center [837, 105] width 68 height 10
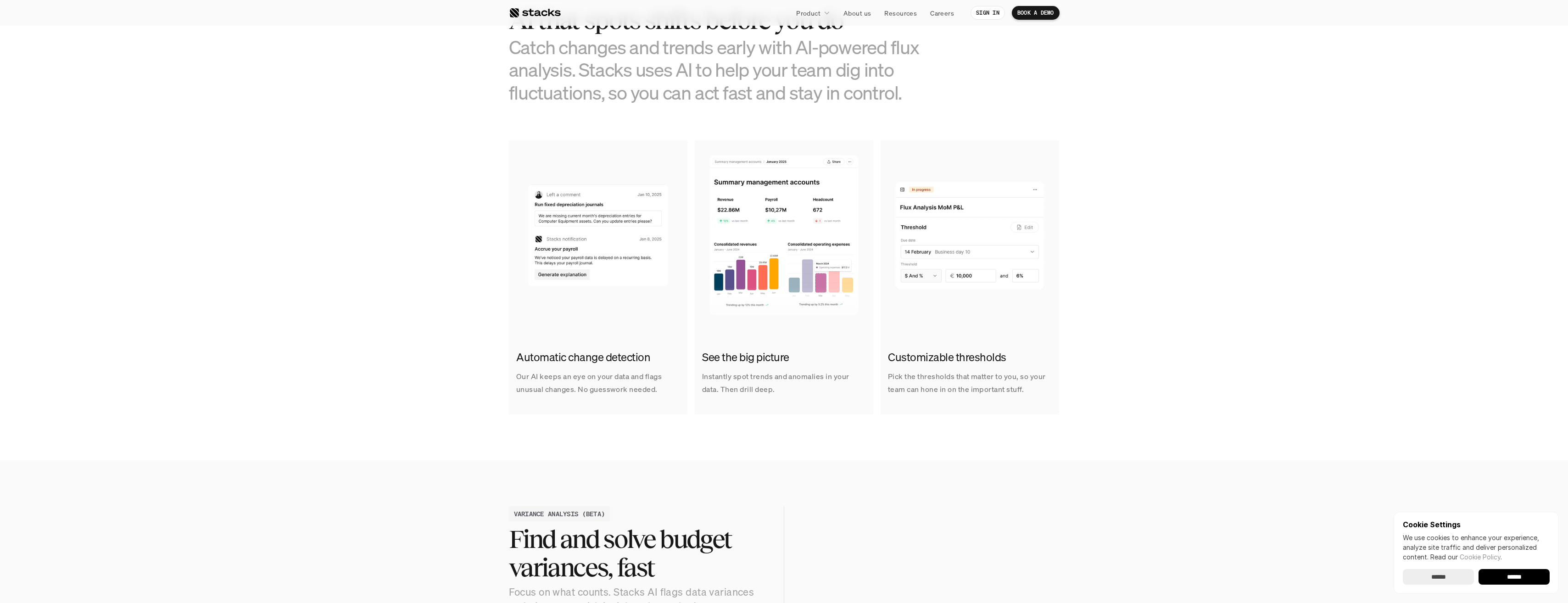
scroll to position [504, 0]
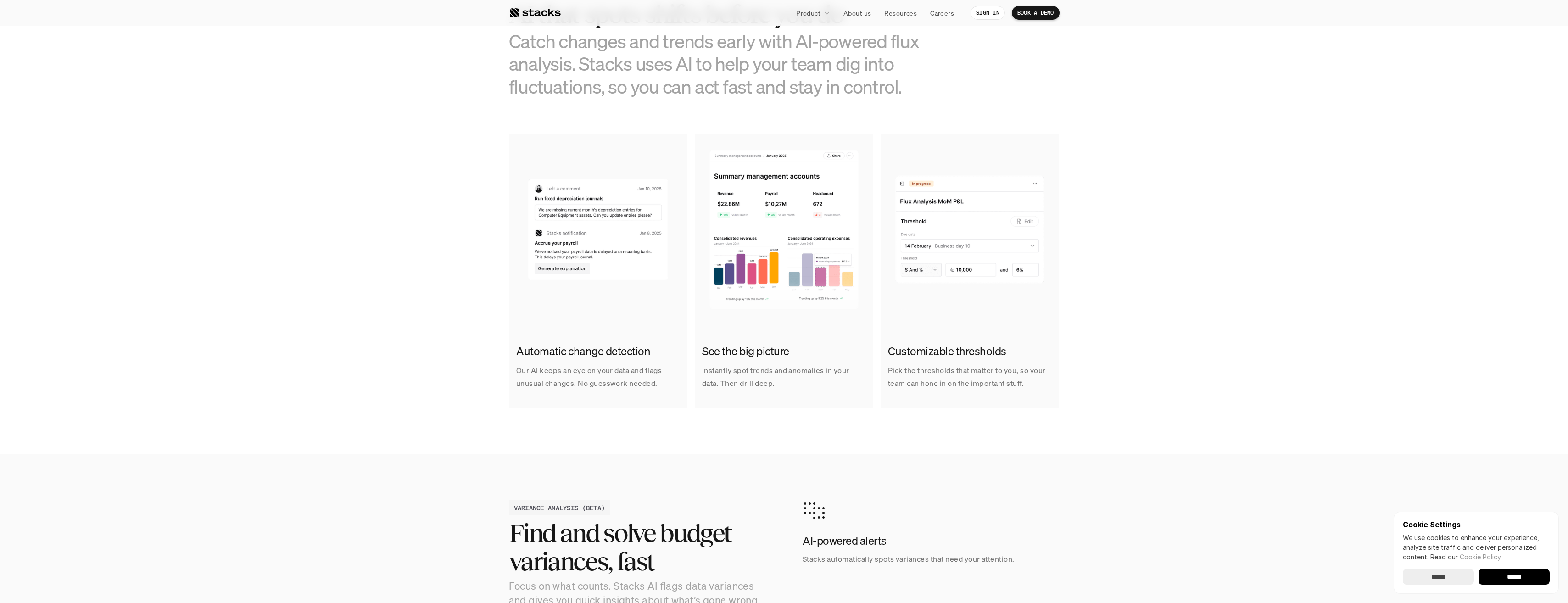
click at [758, 193] on img at bounding box center [783, 226] width 178 height 184
click at [741, 349] on h2 "See the big picture" at bounding box center [783, 352] width 164 height 16
click at [747, 195] on img at bounding box center [783, 226] width 178 height 184
click at [738, 373] on p "Instantly spot trends and anomalies in your data. Then drill deep." at bounding box center [783, 377] width 164 height 27
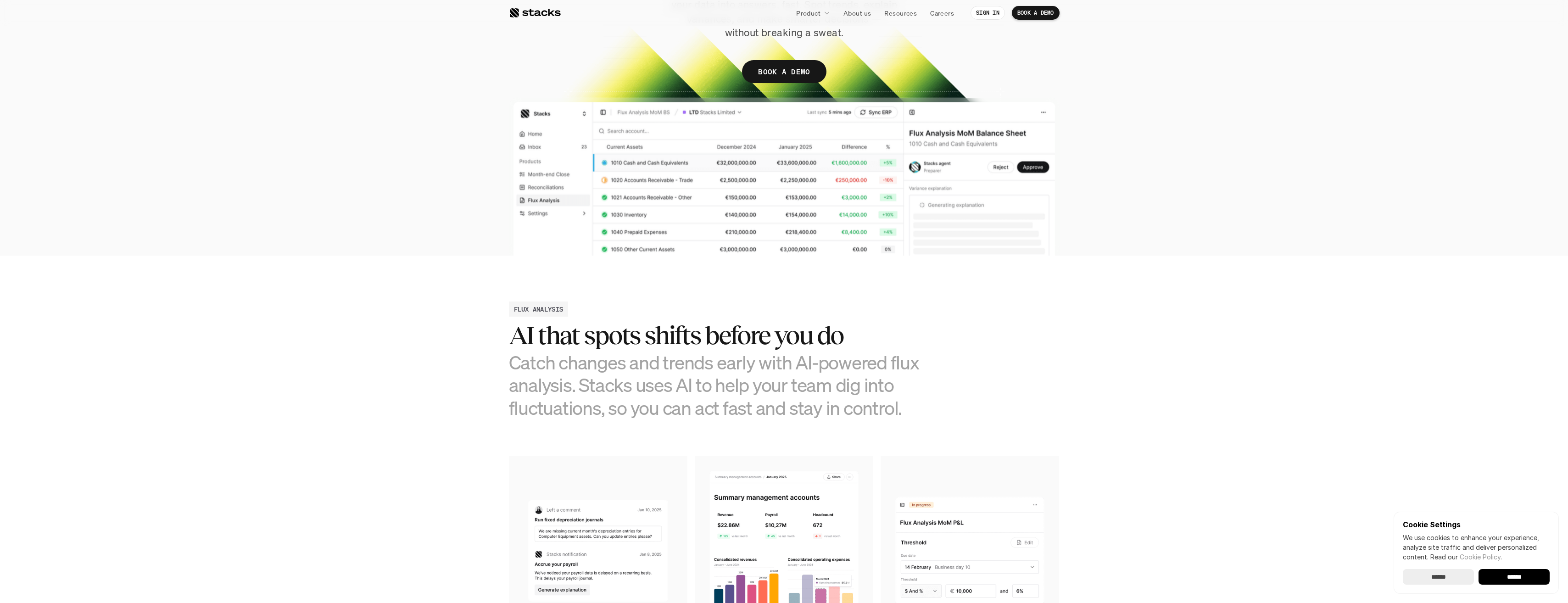
scroll to position [138, 0]
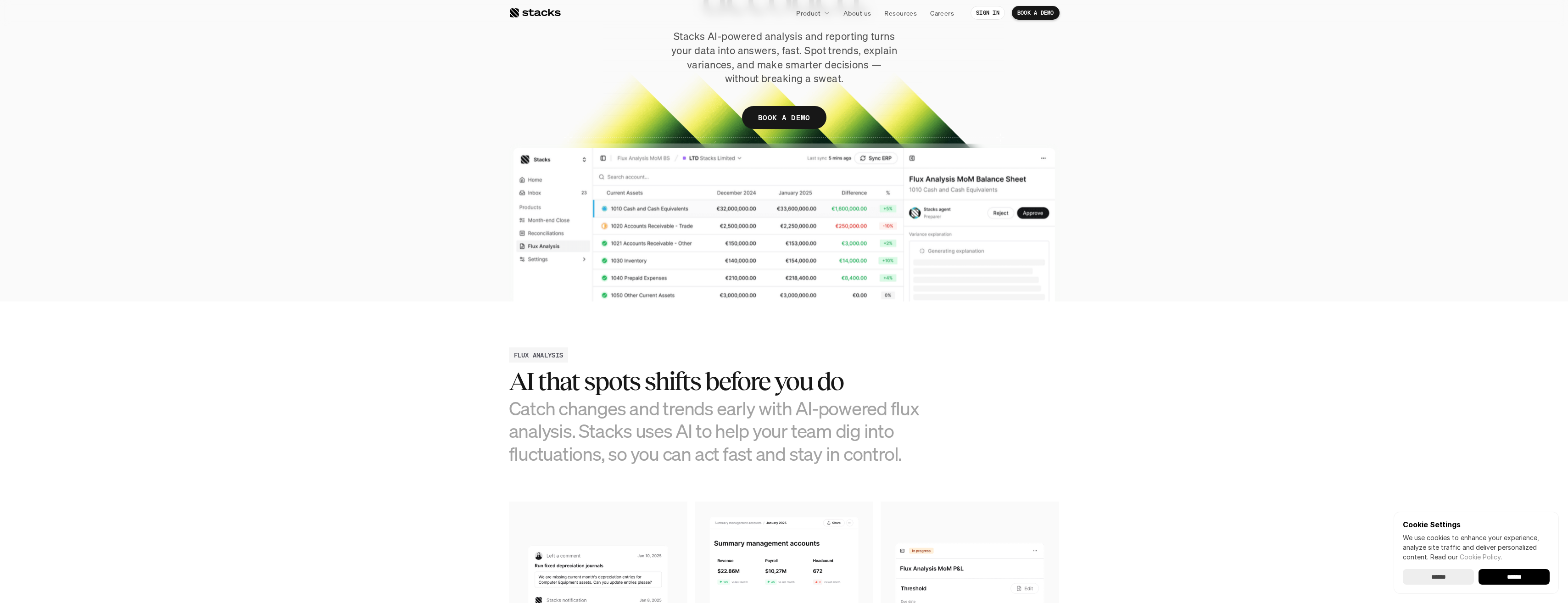
drag, startPoint x: 726, startPoint y: 39, endPoint x: 789, endPoint y: 55, distance: 65.0
click at [789, 55] on p "Stacks AI-powered analysis and reporting turns your data into answers, fast. Sp…" at bounding box center [784, 57] width 229 height 57
drag, startPoint x: 789, startPoint y: 55, endPoint x: 756, endPoint y: 53, distance: 33.1
click at [756, 53] on p "Stacks AI-powered analysis and reporting turns your data into answers, fast. Sp…" at bounding box center [784, 57] width 229 height 57
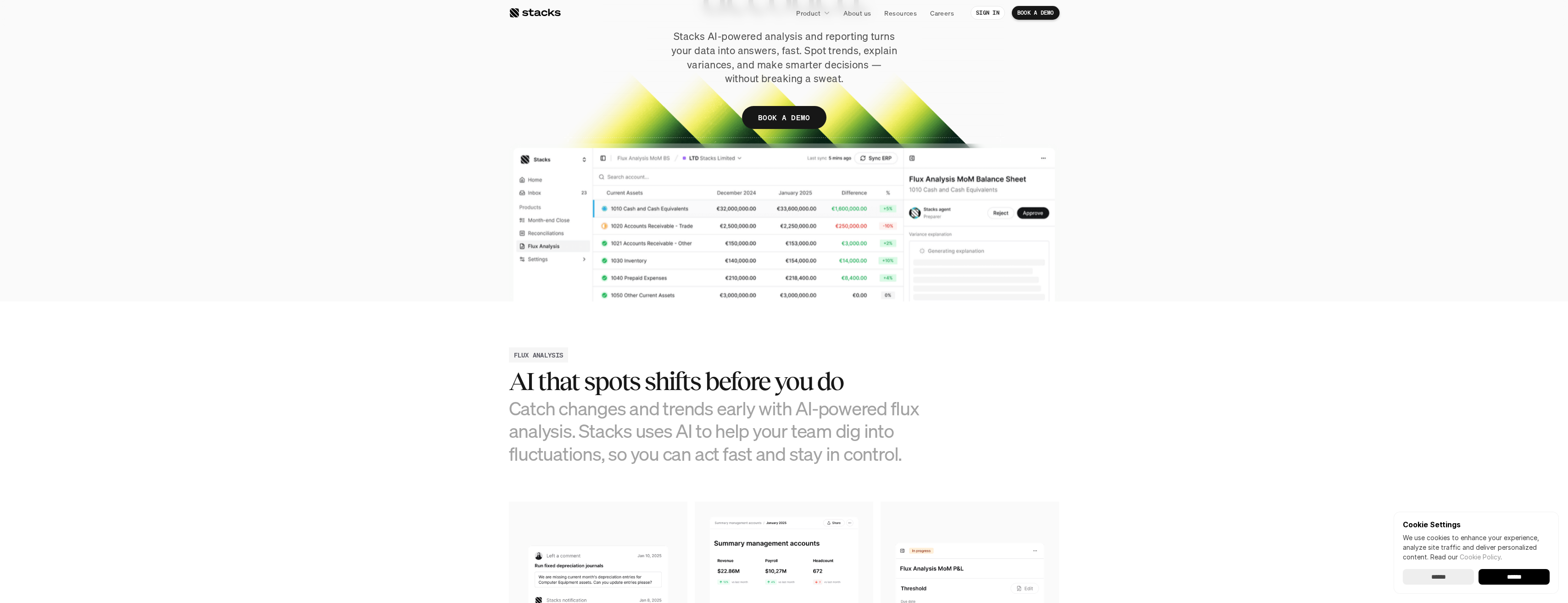
click at [756, 53] on p "Stacks AI-powered analysis and reporting turns your data into answers, fast. Sp…" at bounding box center [784, 57] width 229 height 57
click at [995, 79] on div "Y o u r f i n a n c e d a t a , d e c o d e d . Stacks AI-powered analysis and …" at bounding box center [784, 37] width 551 height 202
click at [912, 72] on p "Security" at bounding box center [912, 71] width 25 height 10
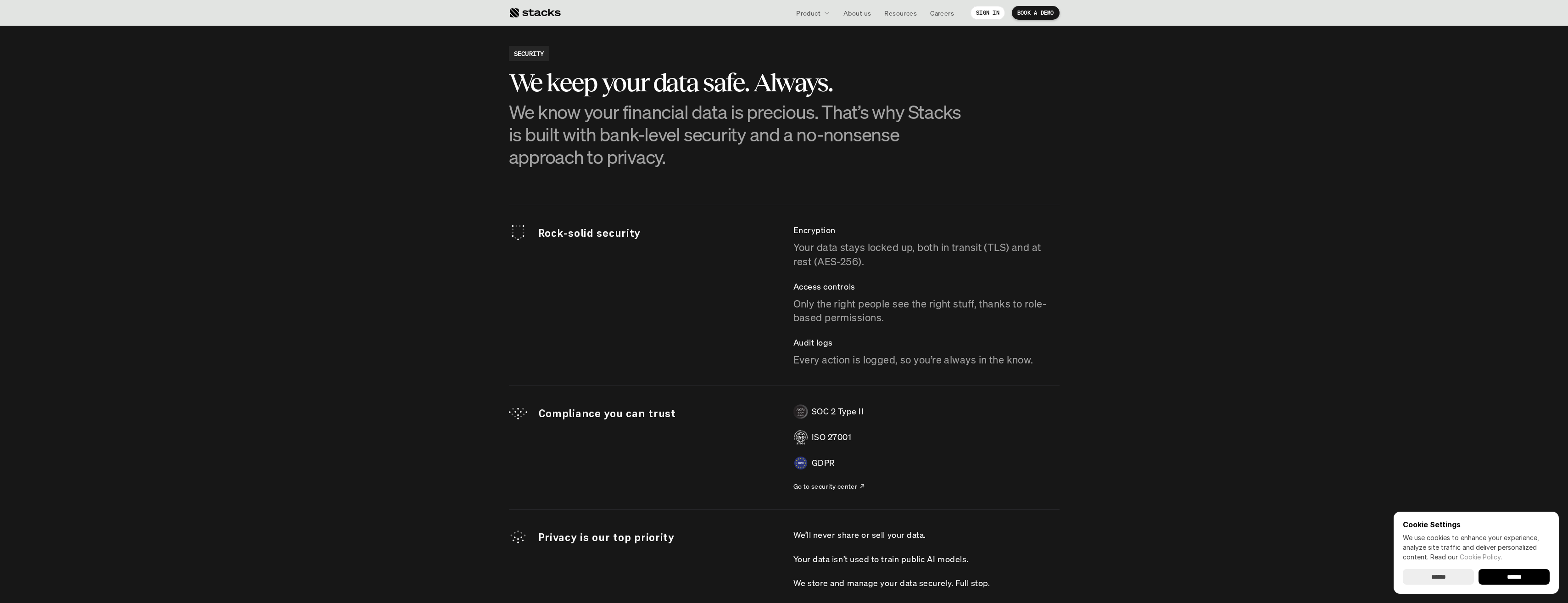
drag, startPoint x: 812, startPoint y: 243, endPoint x: 834, endPoint y: 257, distance: 26.1
click at [834, 257] on p "Your data stays locked up, both in transit (TLS) and at rest (AES-256)." at bounding box center [926, 254] width 266 height 29
click at [835, 257] on p "Your data stays locked up, both in transit (TLS) and at rest (AES-256)." at bounding box center [926, 254] width 266 height 29
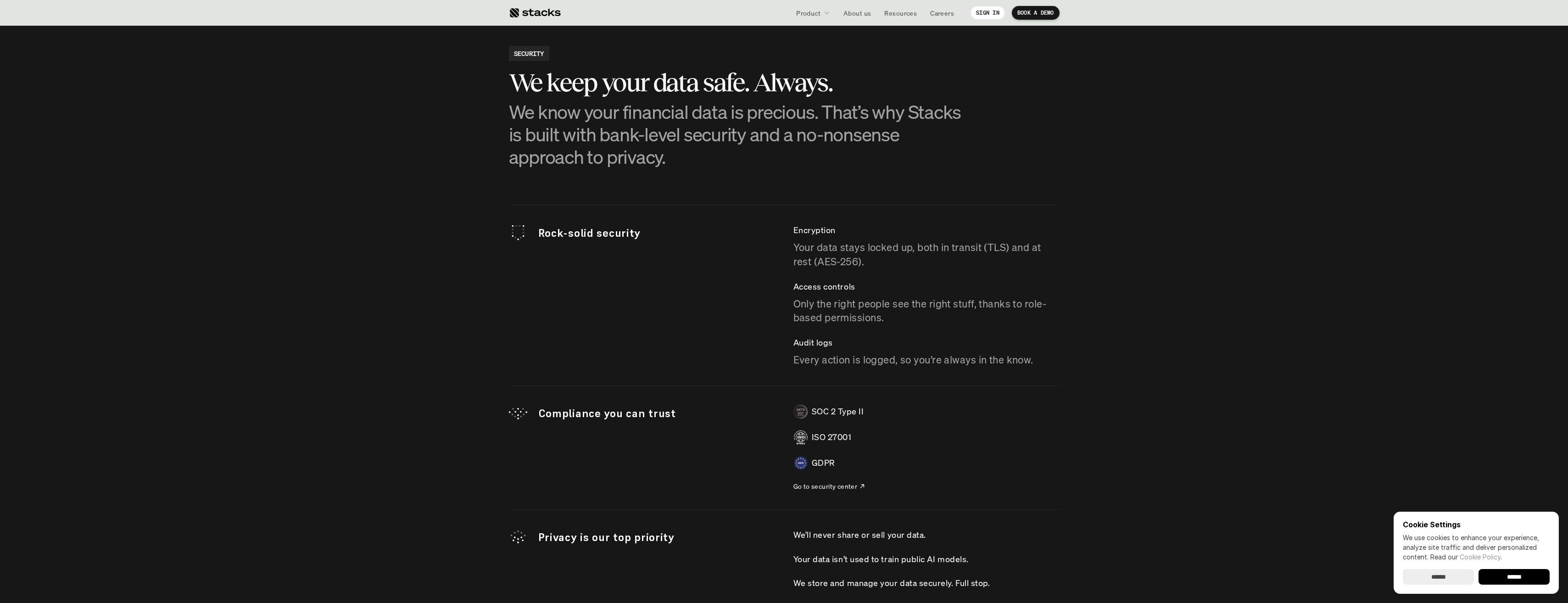
drag, startPoint x: 835, startPoint y: 257, endPoint x: 801, endPoint y: 310, distance: 63.0
click at [801, 310] on p "Only the right people see the right stuff, thanks to role-based permissions." at bounding box center [926, 311] width 266 height 29
click at [800, 310] on p "Only the right people see the right stuff, thanks to role-based permissions." at bounding box center [926, 311] width 266 height 29
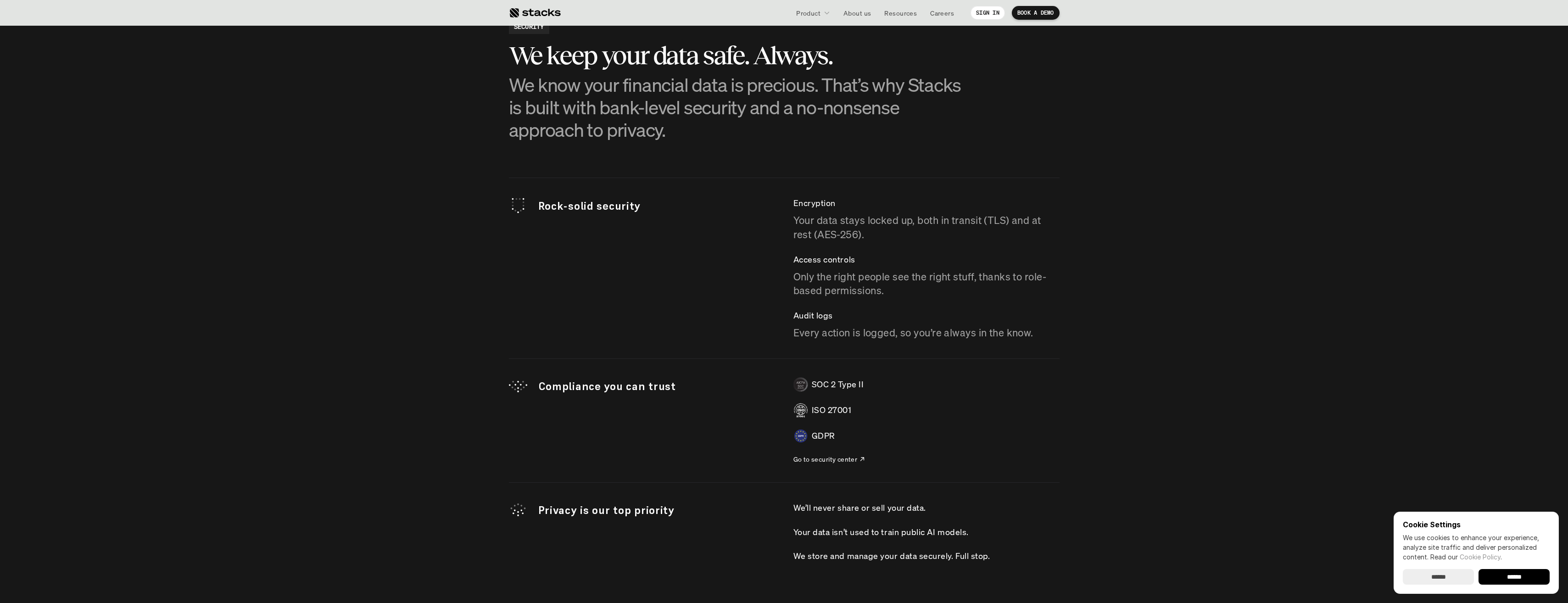
scroll to position [2438, 0]
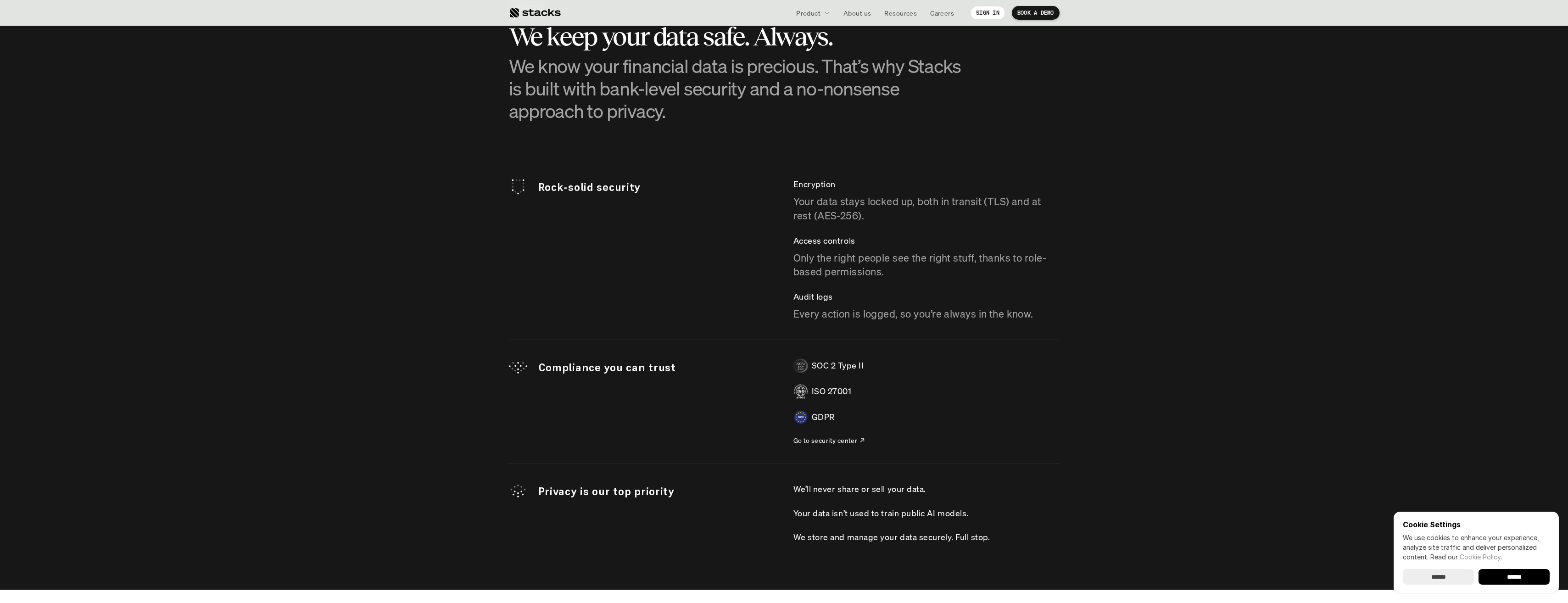
drag, startPoint x: 853, startPoint y: 213, endPoint x: 810, endPoint y: 197, distance: 45.9
click at [810, 197] on p "Your data stays locked up, both in transit (TLS) and at rest (AES-256)." at bounding box center [926, 209] width 266 height 29
drag, startPoint x: 810, startPoint y: 197, endPoint x: 813, endPoint y: 204, distance: 7.6
click at [813, 204] on p "Your data stays locked up, both in transit (TLS) and at rest (AES-256)." at bounding box center [926, 209] width 266 height 29
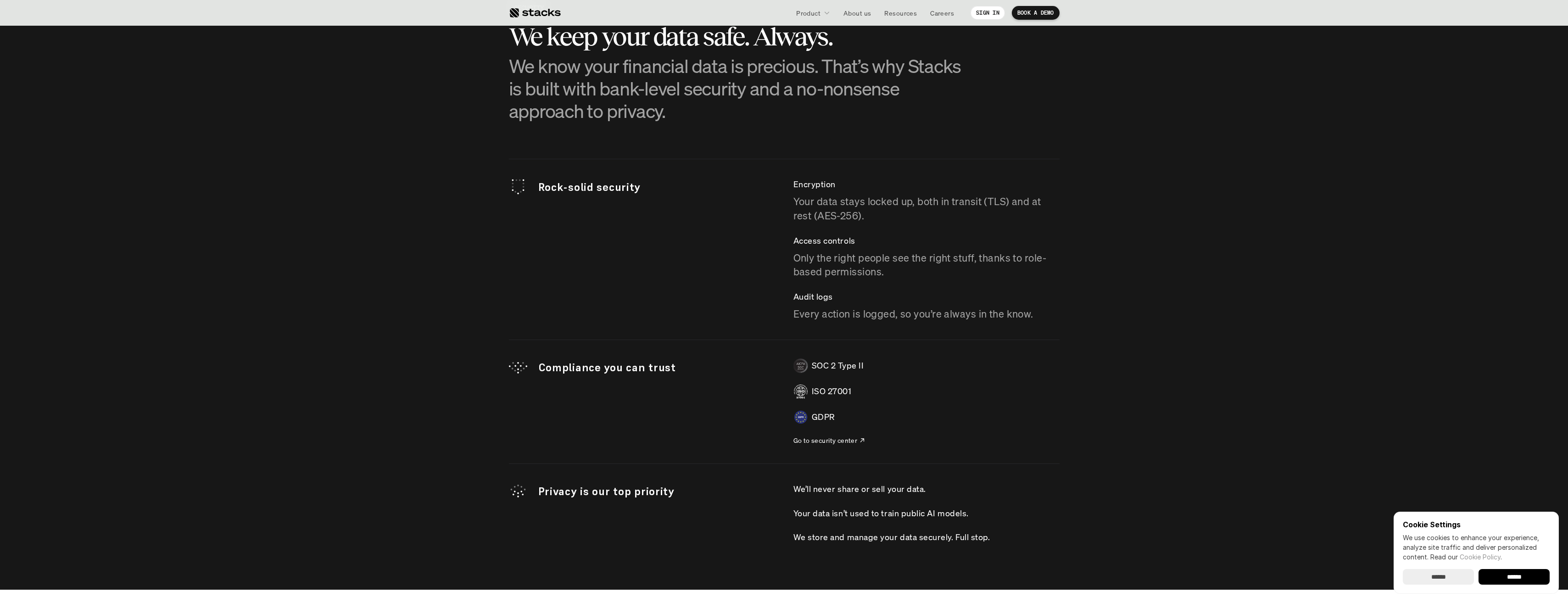
click at [813, 204] on p "Your data stays locked up, both in transit (TLS) and at rest (AES-256)." at bounding box center [926, 209] width 266 height 29
drag, startPoint x: 813, startPoint y: 204, endPoint x: 825, endPoint y: 257, distance: 54.3
click at [825, 257] on p "Only the right people see the right stuff, thanks to role-based permissions." at bounding box center [926, 265] width 266 height 29
drag, startPoint x: 825, startPoint y: 257, endPoint x: 810, endPoint y: 257, distance: 15.0
click at [810, 257] on p "Only the right people see the right stuff, thanks to role-based permissions." at bounding box center [926, 265] width 266 height 29
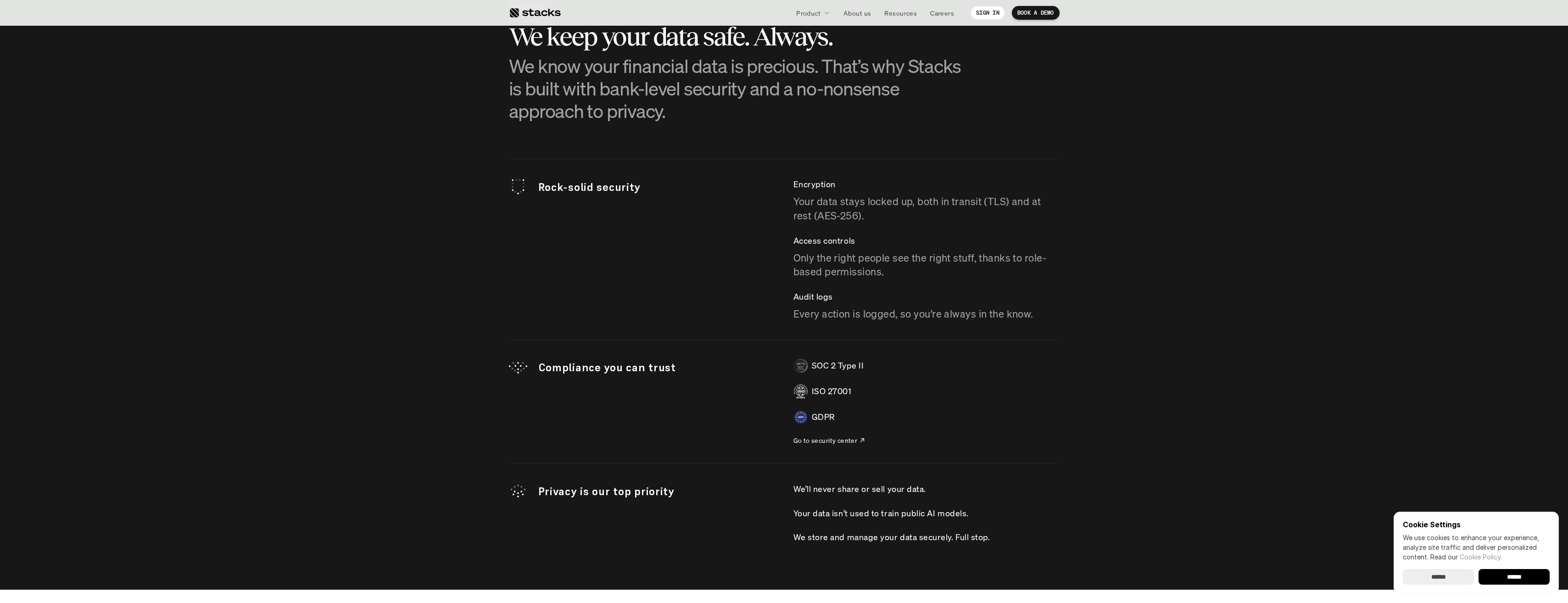
click at [810, 257] on p "Only the right people see the right stuff, thanks to role-based permissions." at bounding box center [926, 265] width 266 height 29
click at [676, 117] on p "We know your financial data is precious. That’s why Stacks is built with bank-l…" at bounding box center [738, 89] width 459 height 68
drag, startPoint x: 581, startPoint y: 68, endPoint x: 628, endPoint y: 90, distance: 51.9
click at [628, 90] on p "We know your financial data is precious. That’s why Stacks is built with bank-l…" at bounding box center [738, 89] width 459 height 68
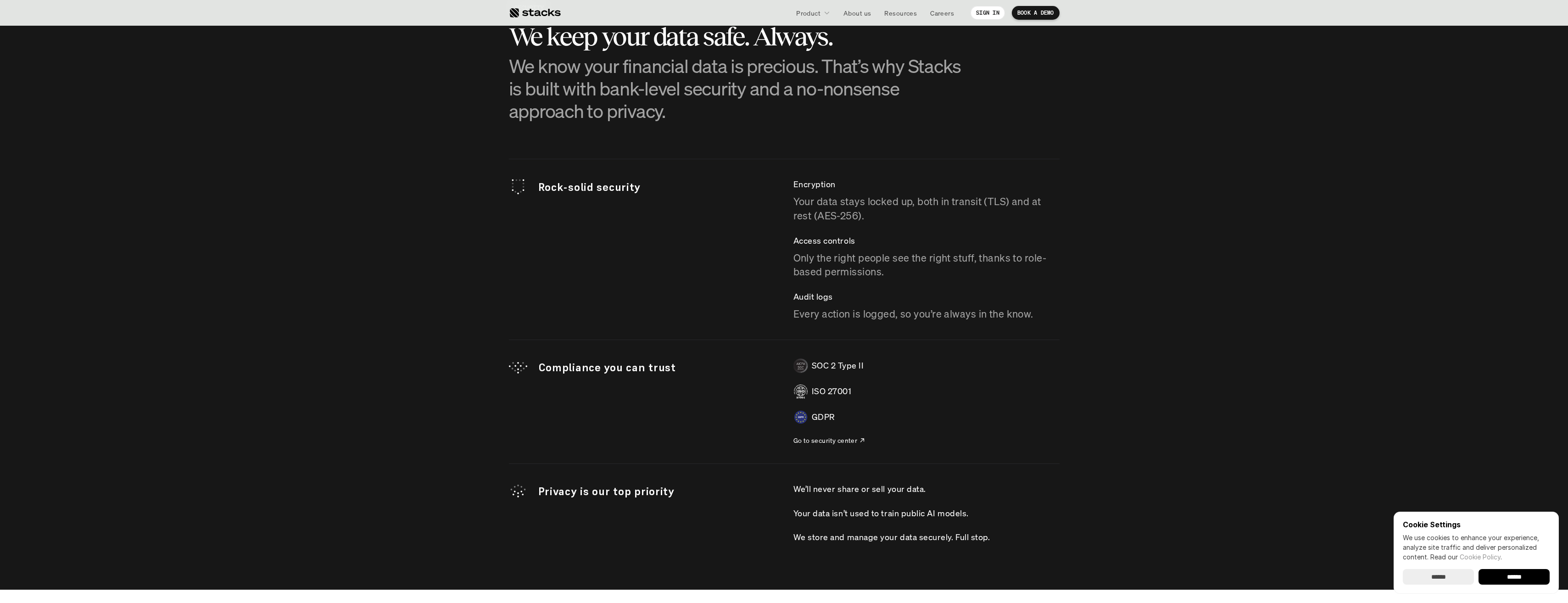
drag, startPoint x: 628, startPoint y: 90, endPoint x: 597, endPoint y: 106, distance: 34.9
click at [597, 106] on p "We know your financial data is precious. That’s why Stacks is built with bank-l…" at bounding box center [738, 89] width 459 height 68
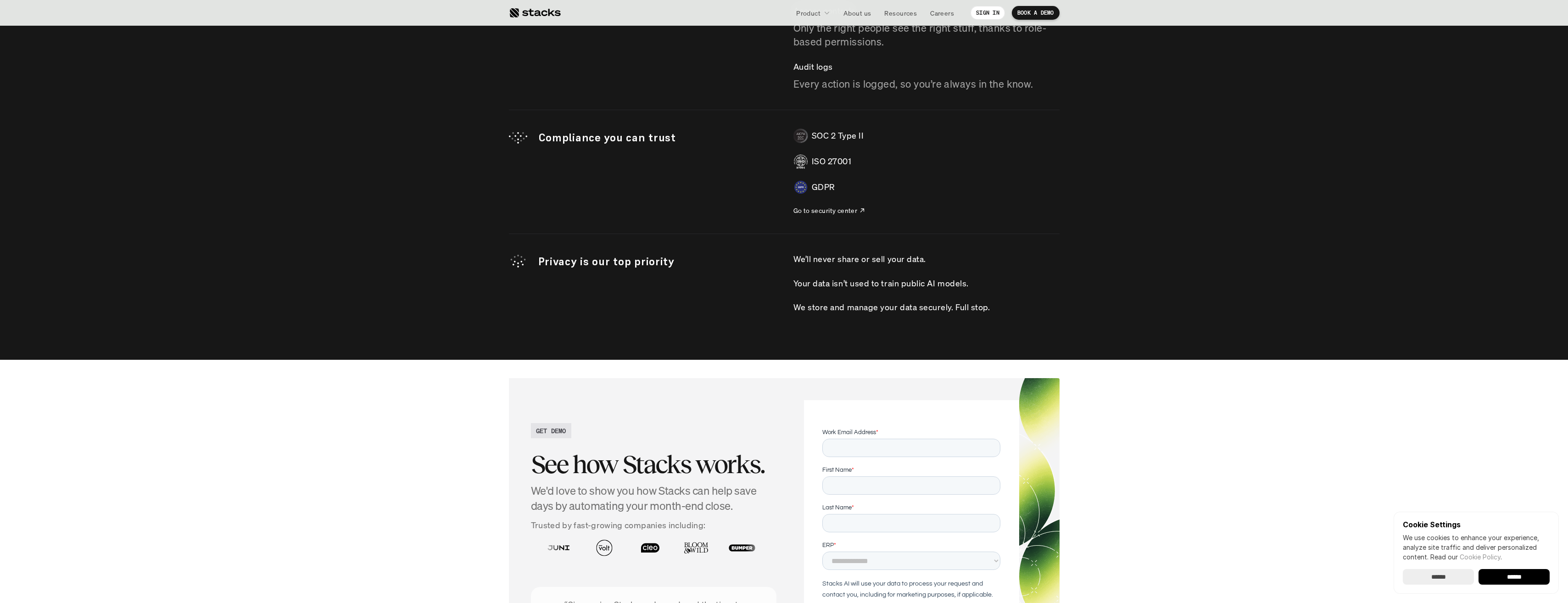
scroll to position [2667, 0]
click at [831, 212] on p "Go to security center" at bounding box center [825, 211] width 65 height 10
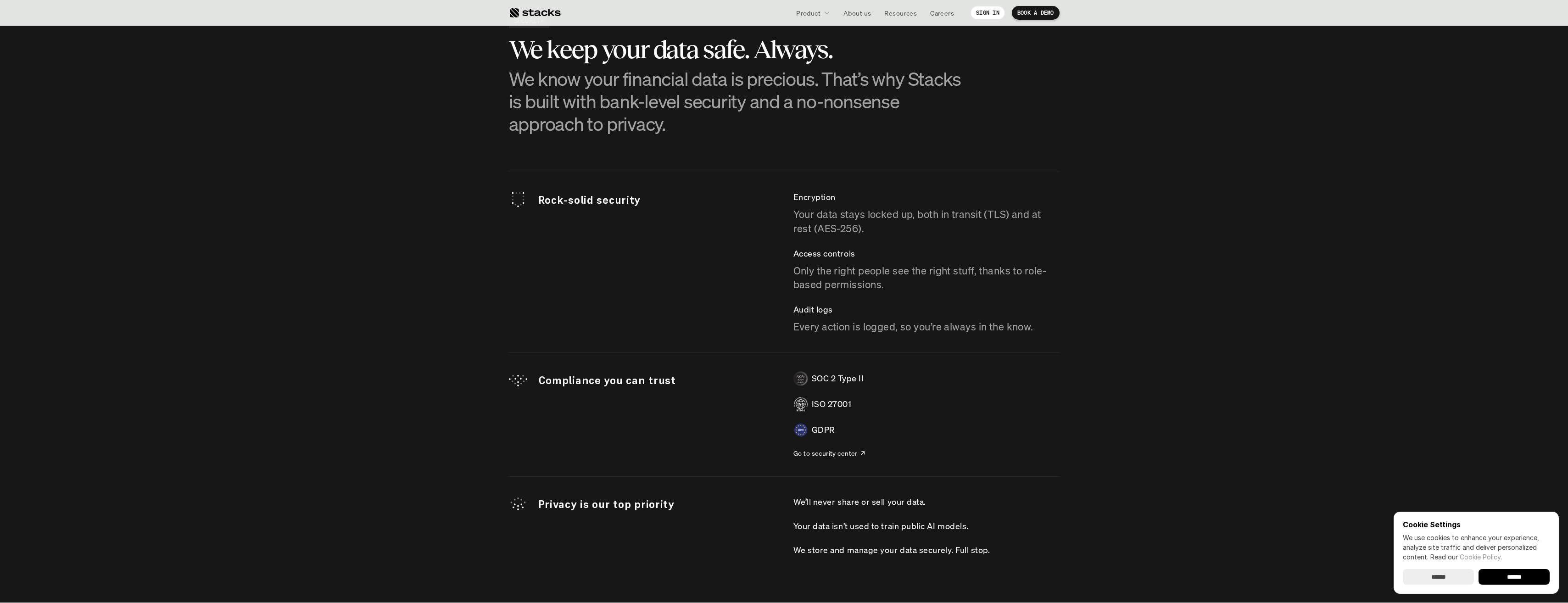
scroll to position [2346, 0]
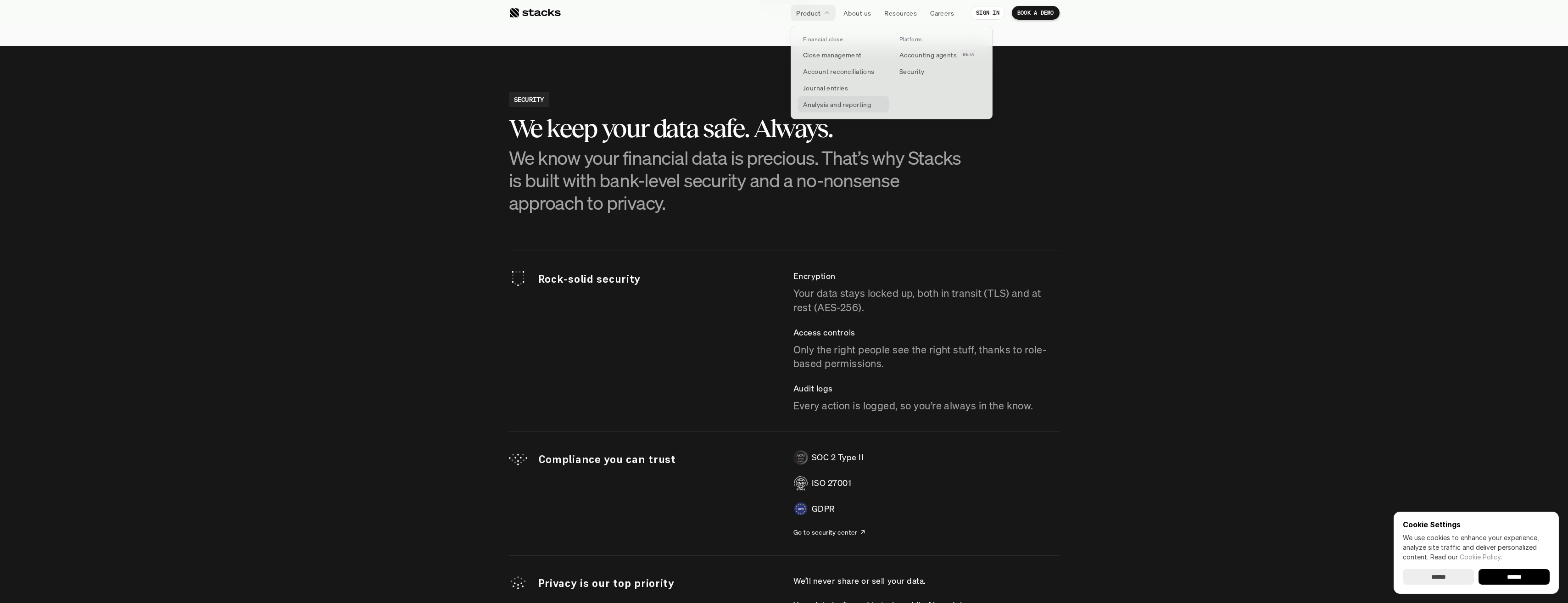
click at [826, 105] on p "Analysis and reporting" at bounding box center [837, 105] width 68 height 10
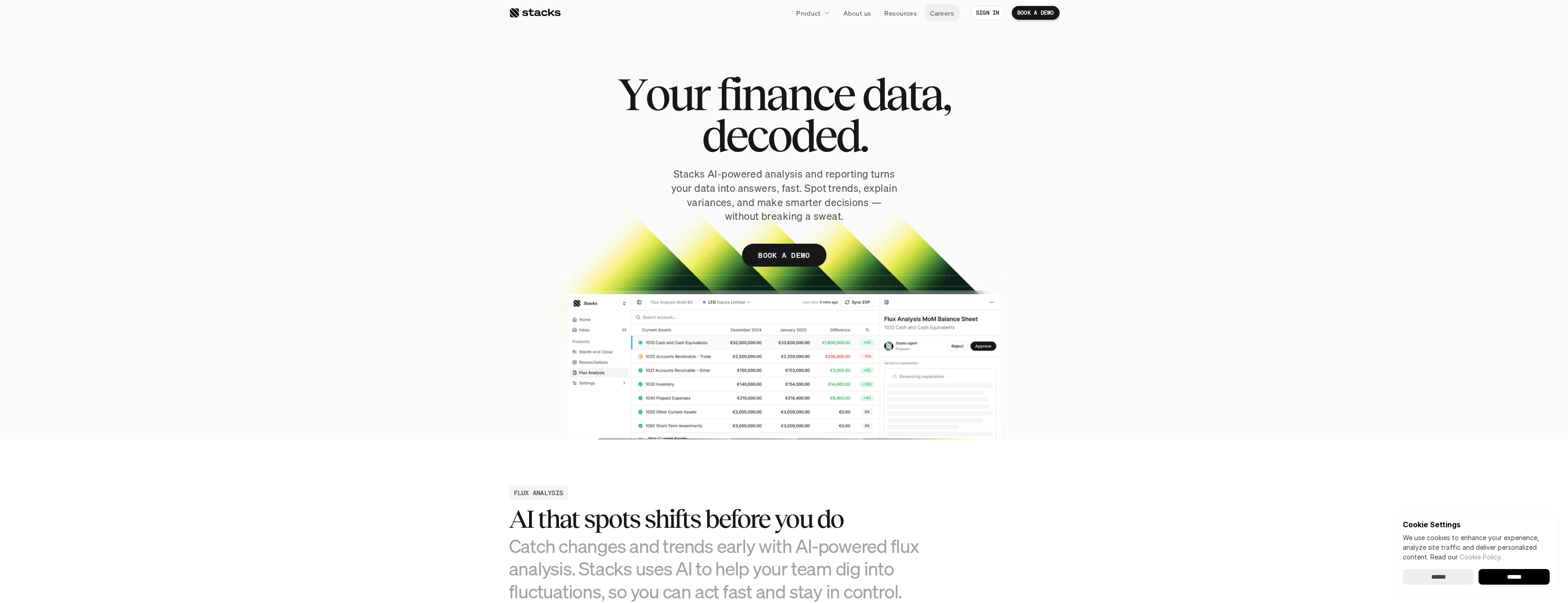
click at [932, 15] on p "Careers" at bounding box center [942, 13] width 24 height 10
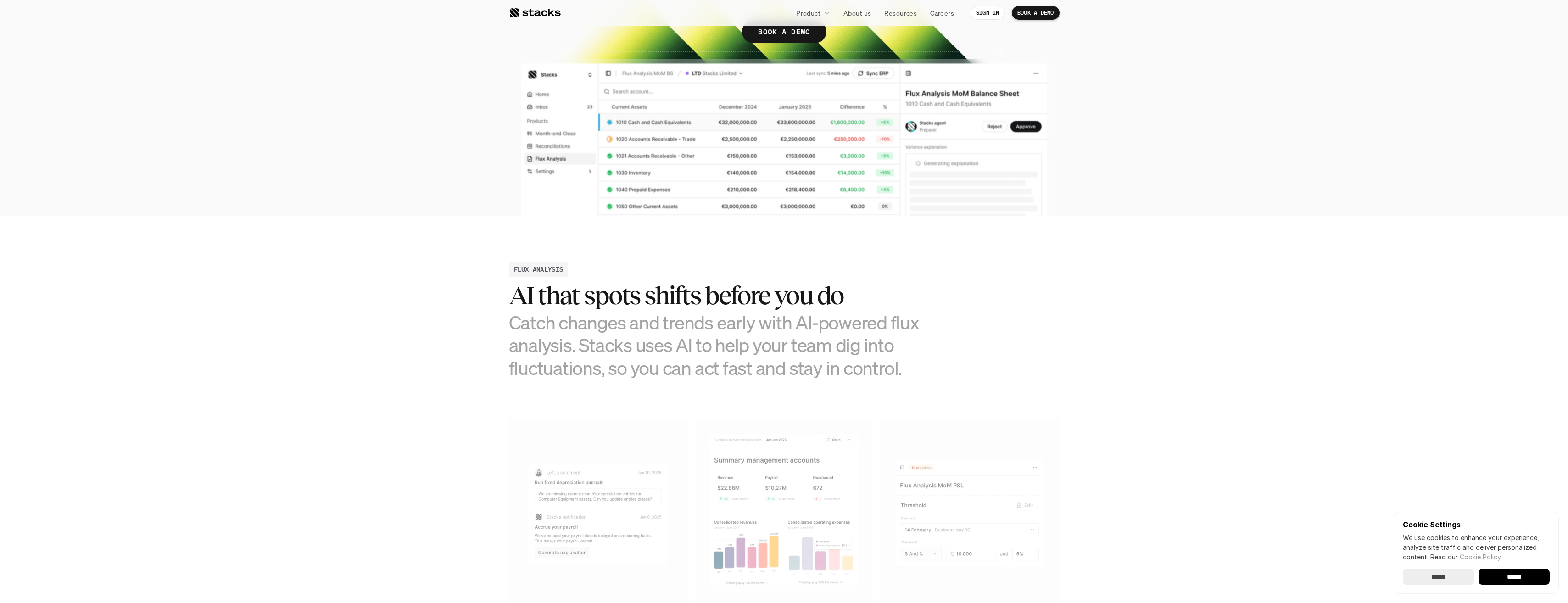
scroll to position [229, 0]
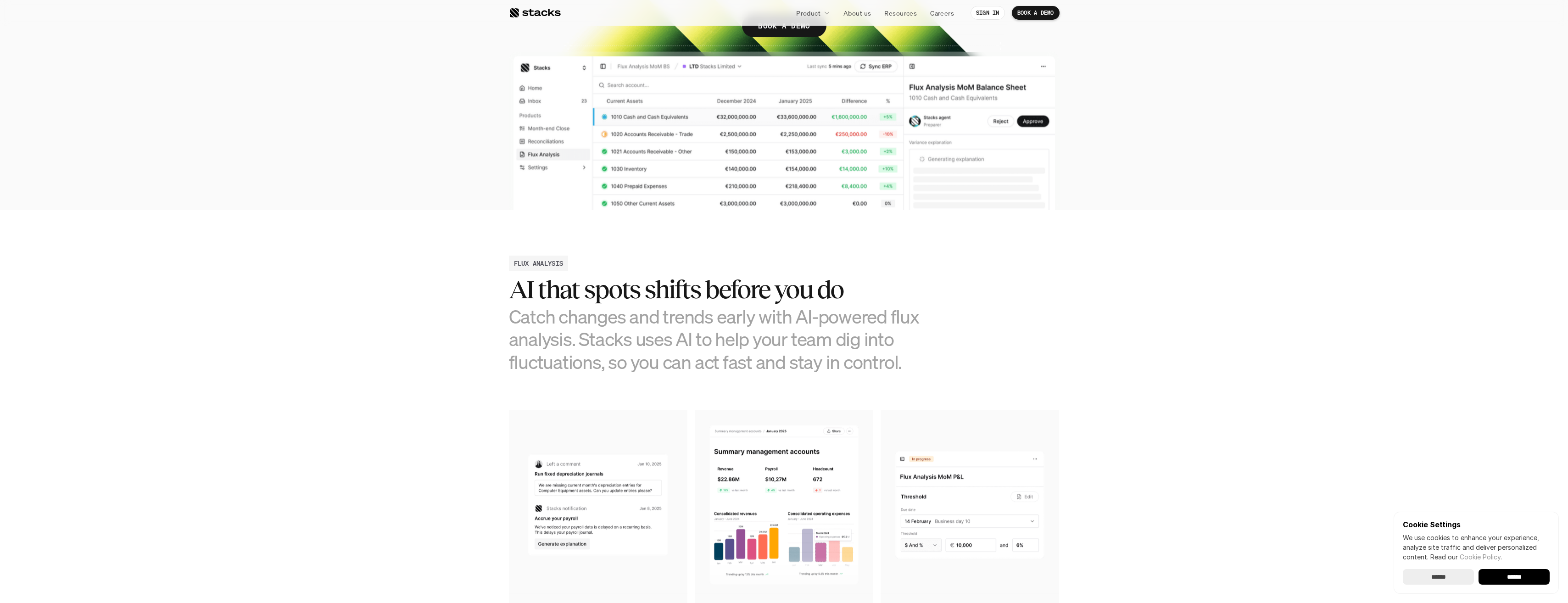
drag, startPoint x: 608, startPoint y: 321, endPoint x: 812, endPoint y: 345, distance: 205.4
click at [812, 345] on h3 "Catch changes and trends early with AI-powered flux analysis. Stacks uses AI to…" at bounding box center [715, 339] width 413 height 68
drag, startPoint x: 812, startPoint y: 345, endPoint x: 642, endPoint y: 331, distance: 170.6
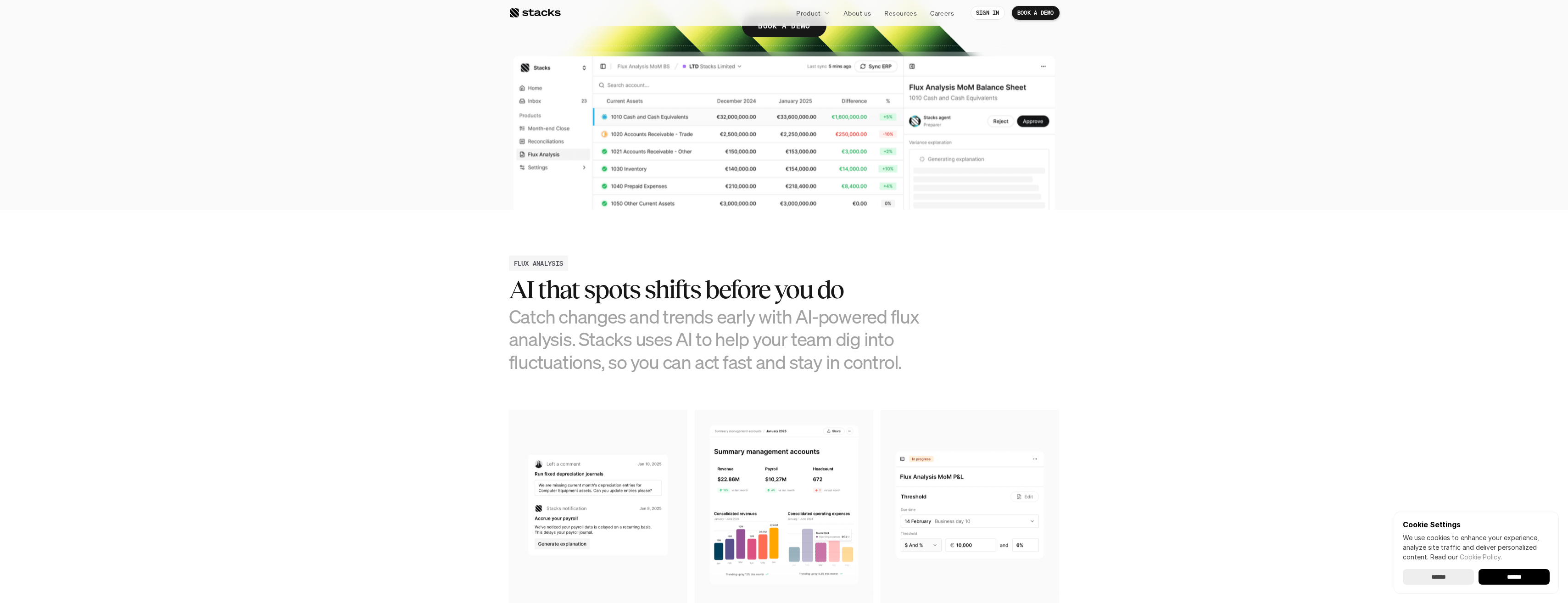
click at [642, 331] on h3 "Catch changes and trends early with AI-powered flux analysis. Stacks uses AI to…" at bounding box center [715, 339] width 413 height 68
drag, startPoint x: 642, startPoint y: 331, endPoint x: 583, endPoint y: 324, distance: 59.4
click at [583, 324] on h3 "Catch changes and trends early with AI-powered flux analysis. Stacks uses AI to…" at bounding box center [715, 339] width 413 height 68
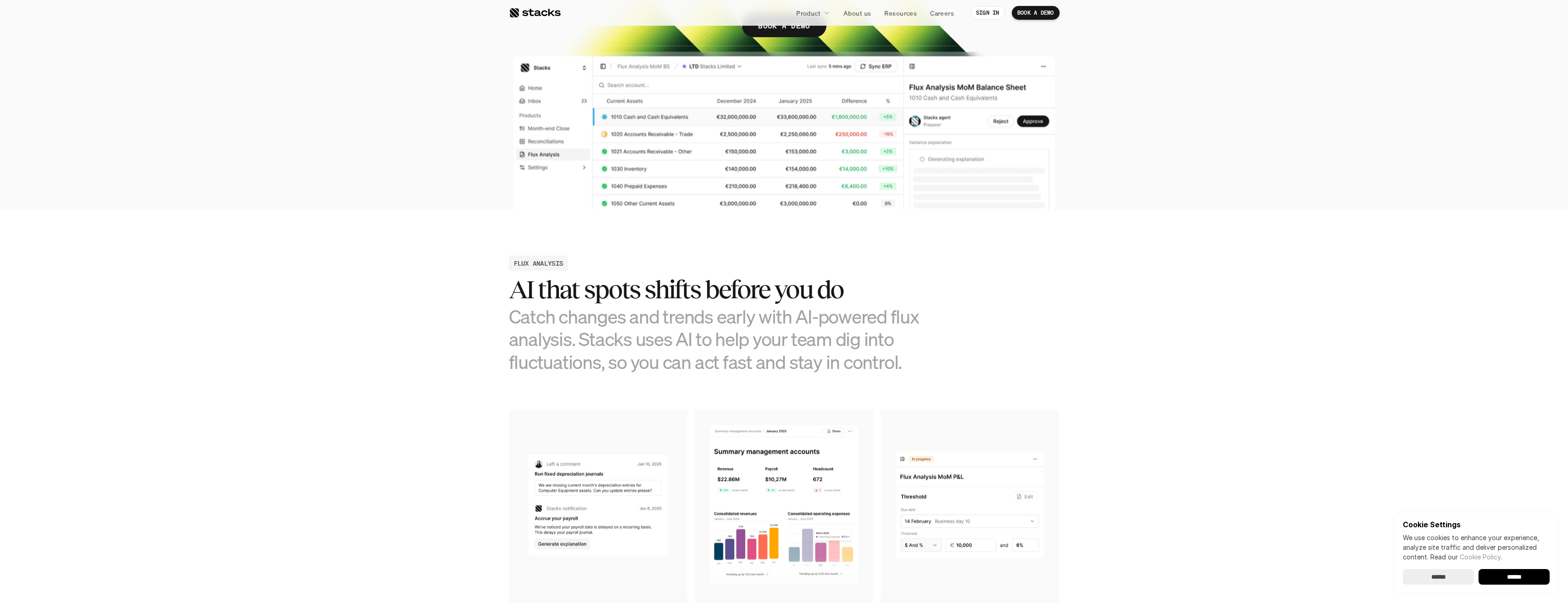
drag, startPoint x: 583, startPoint y: 324, endPoint x: 855, endPoint y: 358, distance: 274.1
click at [855, 358] on div "AI that spots shifts before you do Catch changes and trends early with AI-power…" at bounding box center [715, 324] width 413 height 98
click at [855, 355] on h3 "Catch changes and trends early with AI-powered flux analysis. Stacks uses AI to…" at bounding box center [715, 339] width 413 height 68
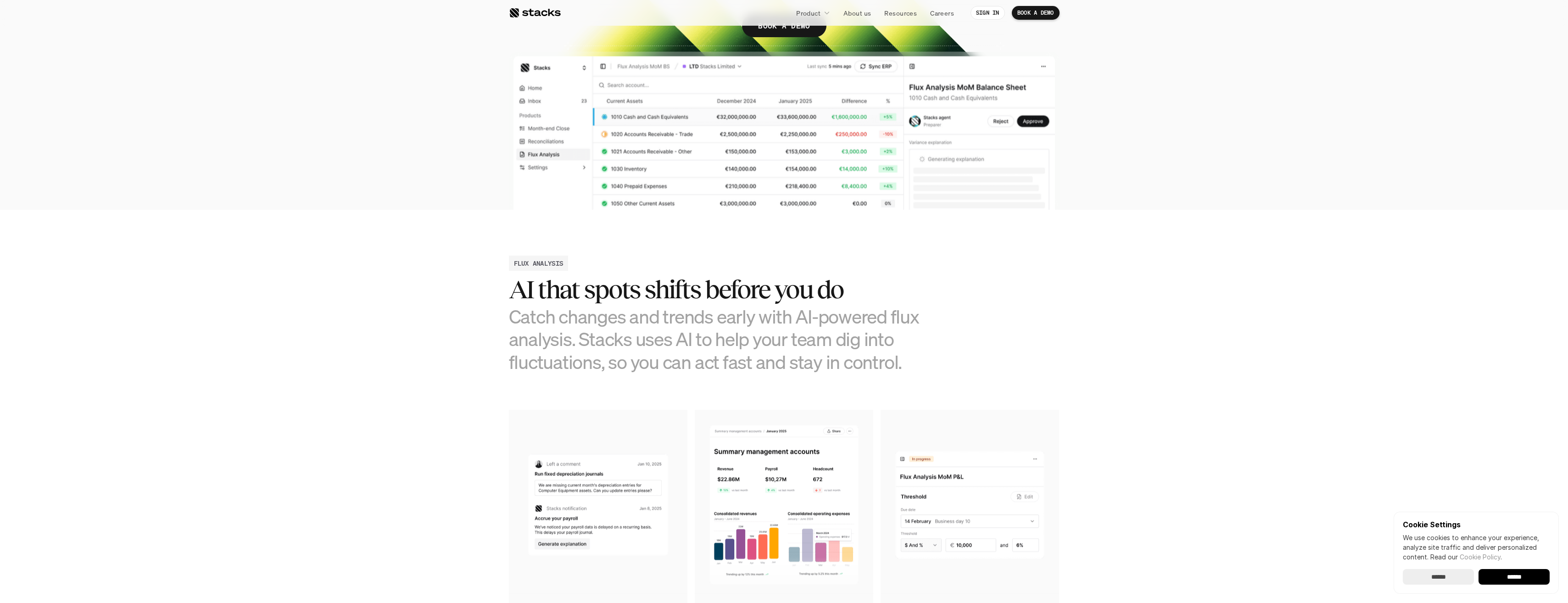
click at [659, 357] on h3 "Catch changes and trends early with AI-powered flux analysis. Stacks uses AI to…" at bounding box center [715, 339] width 413 height 68
drag, startPoint x: 657, startPoint y: 299, endPoint x: 536, endPoint y: 292, distance: 121.2
click at [536, 292] on h2 "AI that spots shifts before you do" at bounding box center [715, 289] width 413 height 29
drag, startPoint x: 536, startPoint y: 292, endPoint x: 880, endPoint y: 316, distance: 344.8
click at [880, 316] on div "AI that spots shifts before you do Catch changes and trends early with AI-power…" at bounding box center [715, 324] width 413 height 98
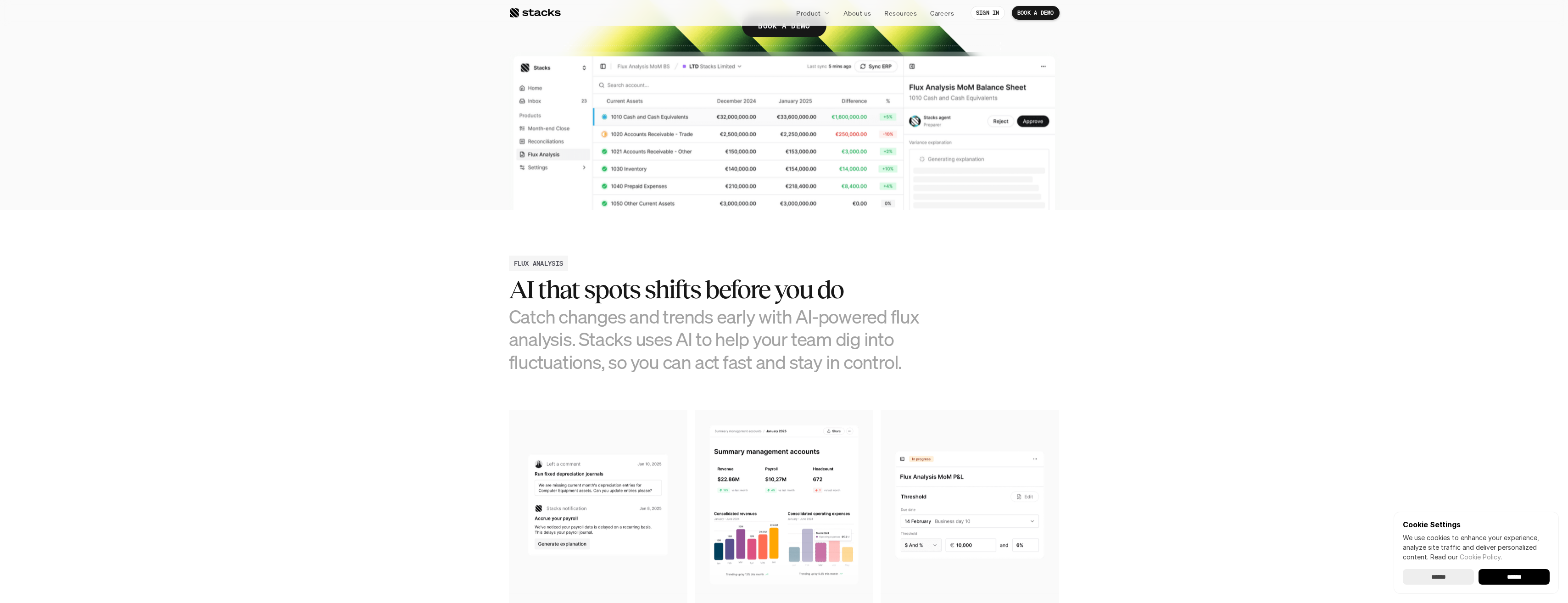
click at [707, 318] on h3 "Catch changes and trends early with AI-powered flux analysis. Stacks uses AI to…" at bounding box center [715, 339] width 413 height 68
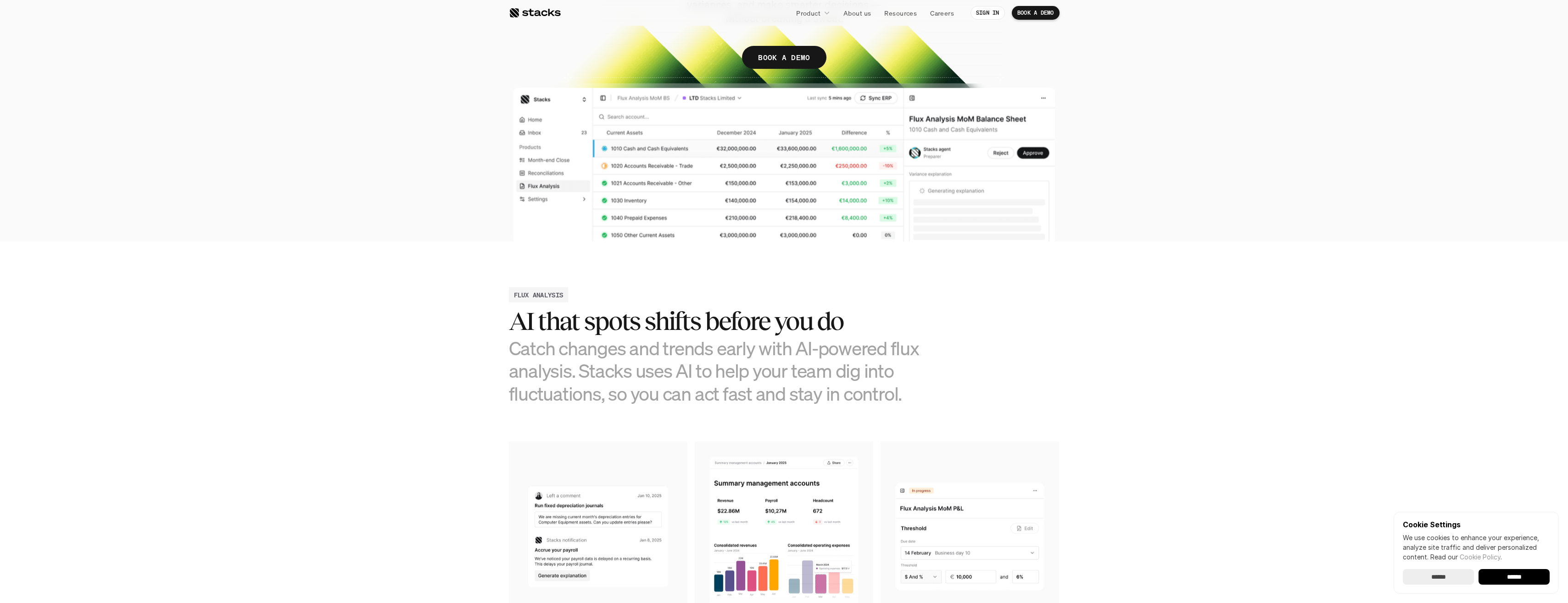
scroll to position [184, 0]
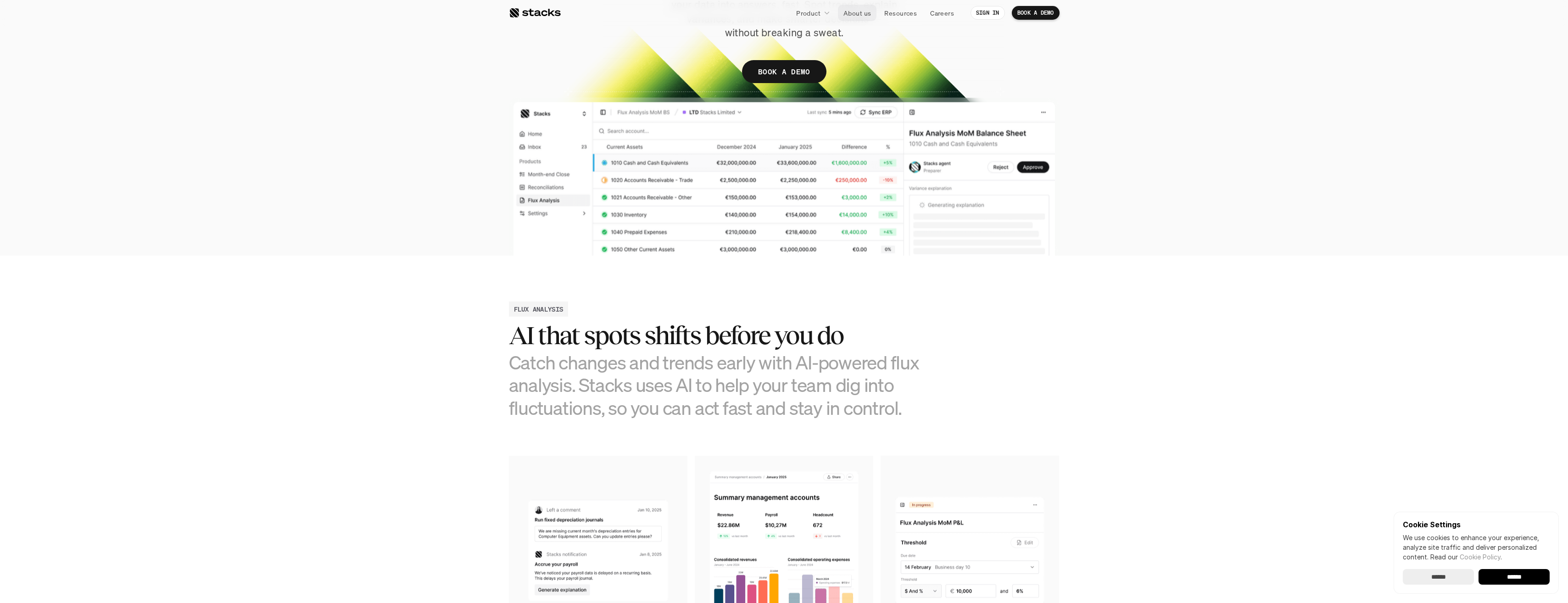
click at [852, 16] on p "About us" at bounding box center [857, 13] width 27 height 10
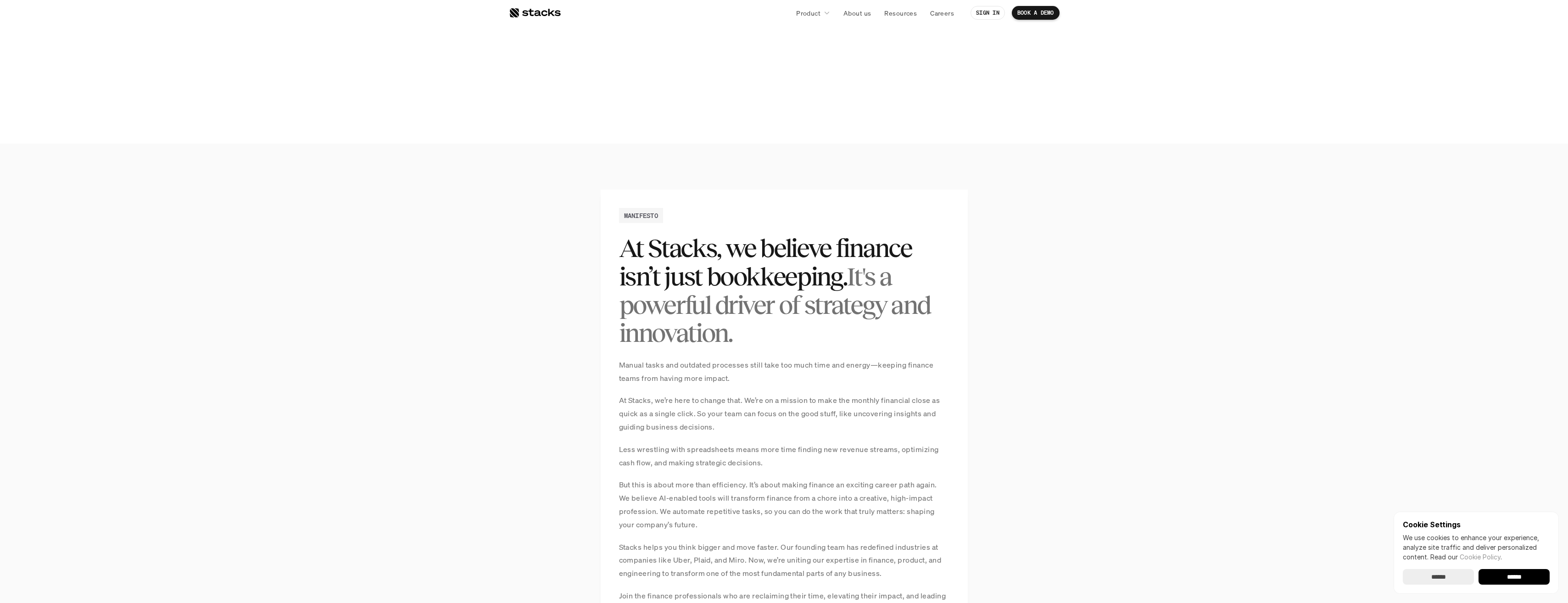
scroll to position [551, 0]
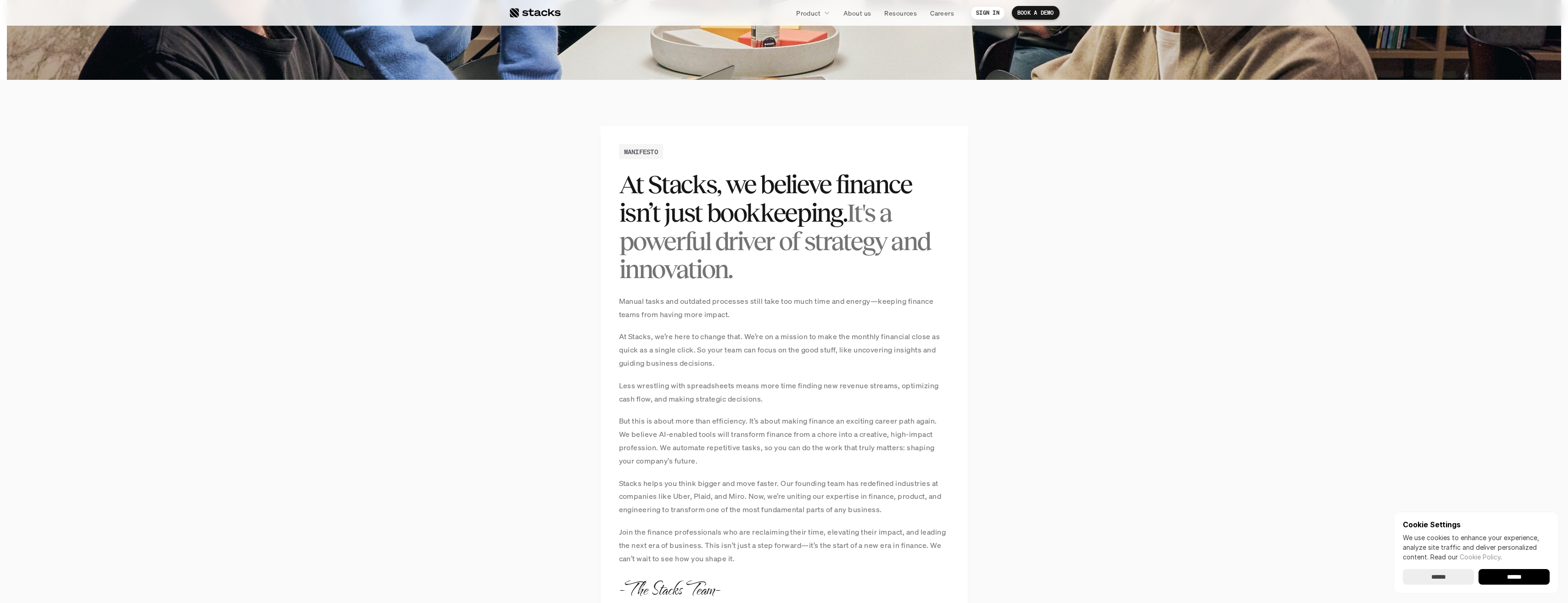
drag, startPoint x: 674, startPoint y: 181, endPoint x: 706, endPoint y: 271, distance: 95.5
click at [706, 271] on h2 "At Stacks, we believe finance isn’t just bookkeeping. It's a powerful driver of…" at bounding box center [784, 226] width 331 height 113
drag, startPoint x: 706, startPoint y: 271, endPoint x: 672, endPoint y: 238, distance: 47.4
click at [672, 238] on span "It's a powerful driver of strategy and innovation." at bounding box center [777, 241] width 315 height 85
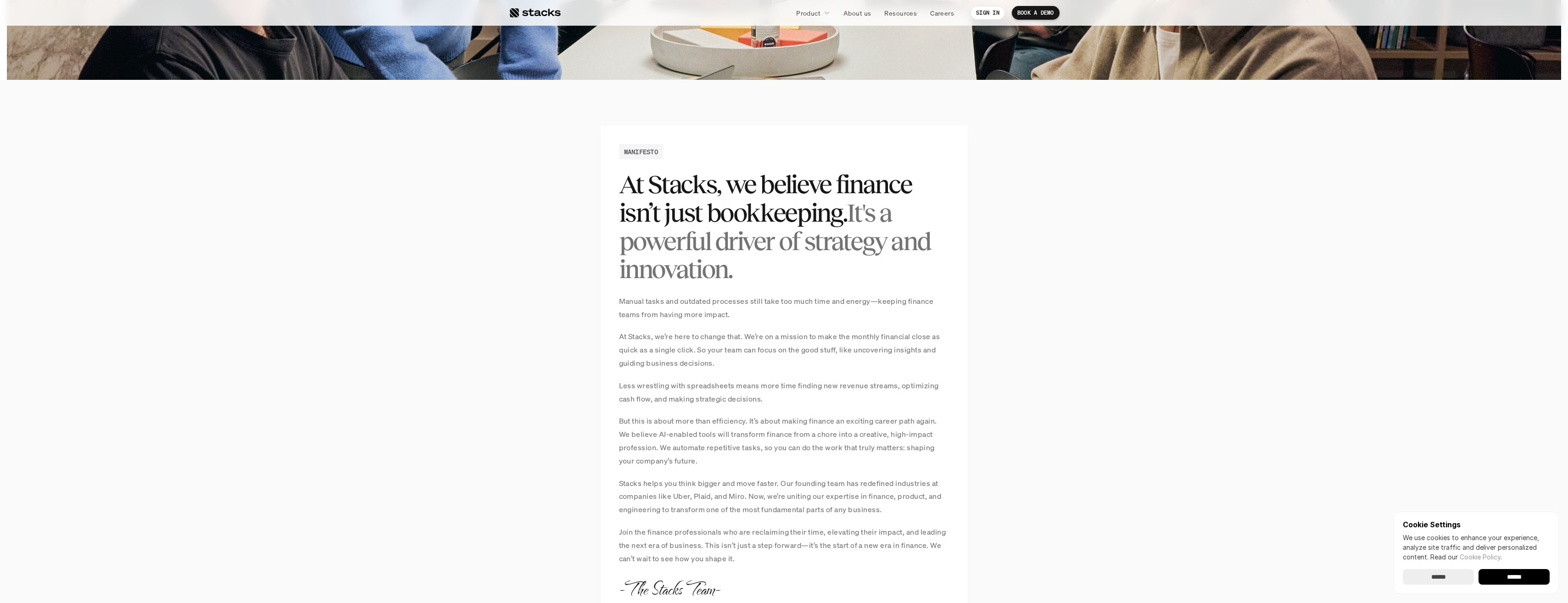
click at [672, 238] on span "It's a powerful driver of strategy and innovation." at bounding box center [777, 241] width 315 height 85
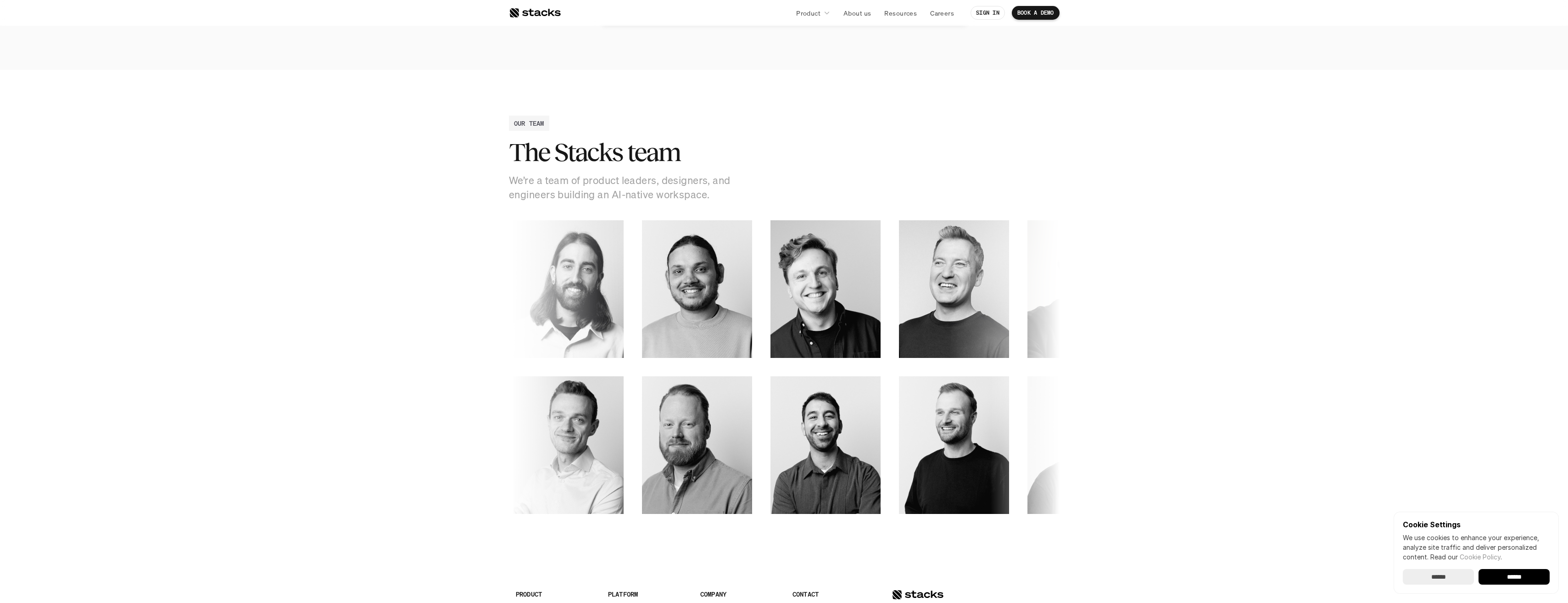
scroll to position [1147, 0]
